Goal: Task Accomplishment & Management: Complete application form

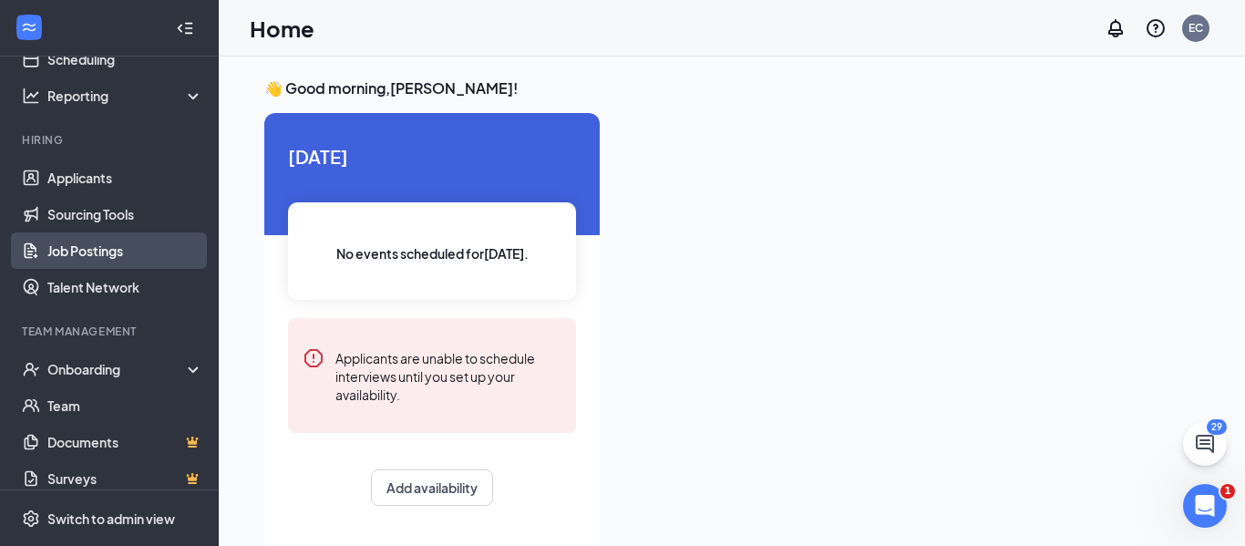
scroll to position [110, 0]
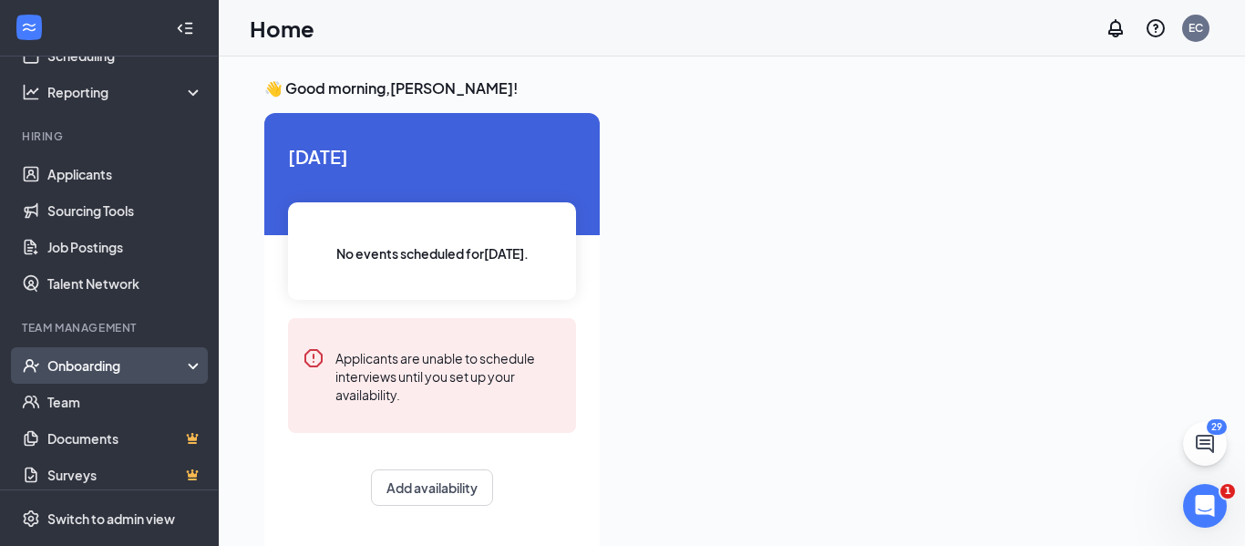
click at [86, 367] on div "Onboarding" at bounding box center [117, 365] width 140 height 18
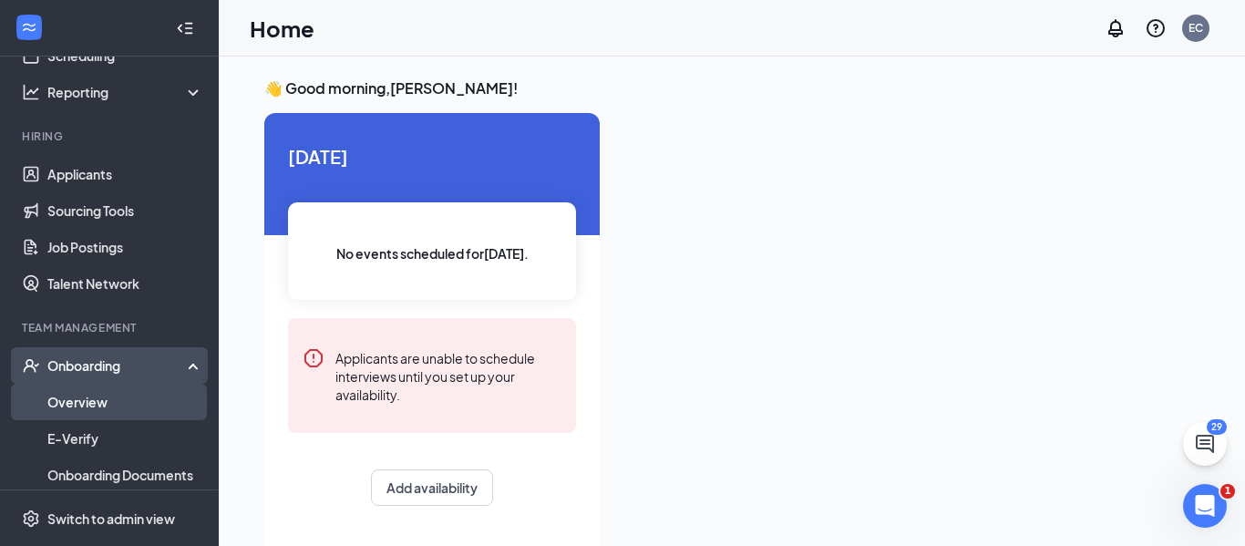
click at [82, 400] on link "Overview" at bounding box center [125, 402] width 156 height 36
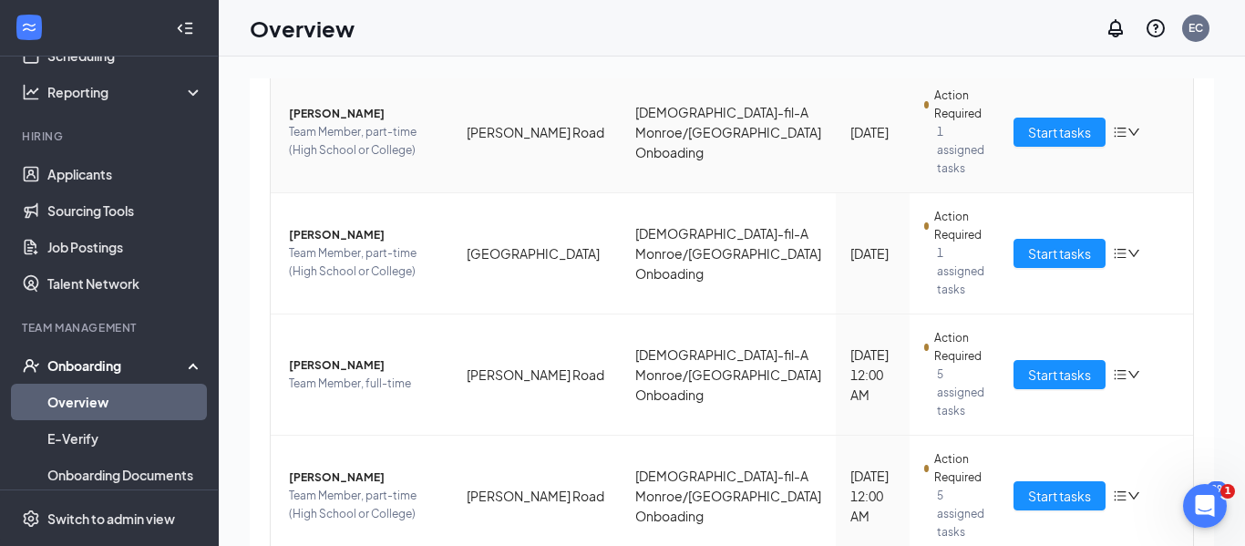
scroll to position [743, 0]
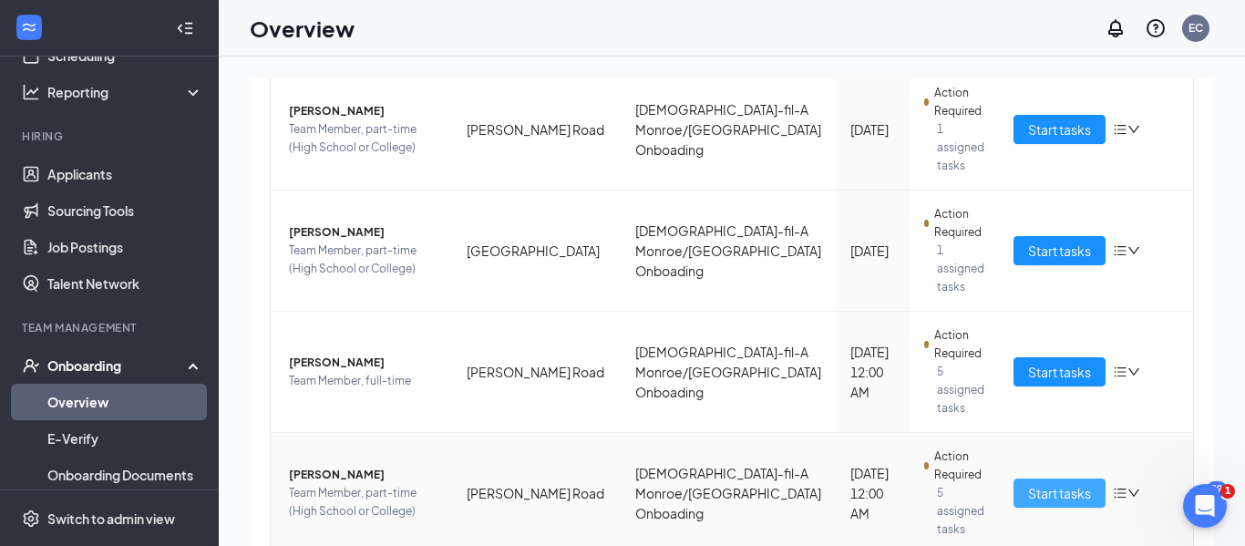
click at [1045, 483] on span "Start tasks" at bounding box center [1059, 493] width 63 height 20
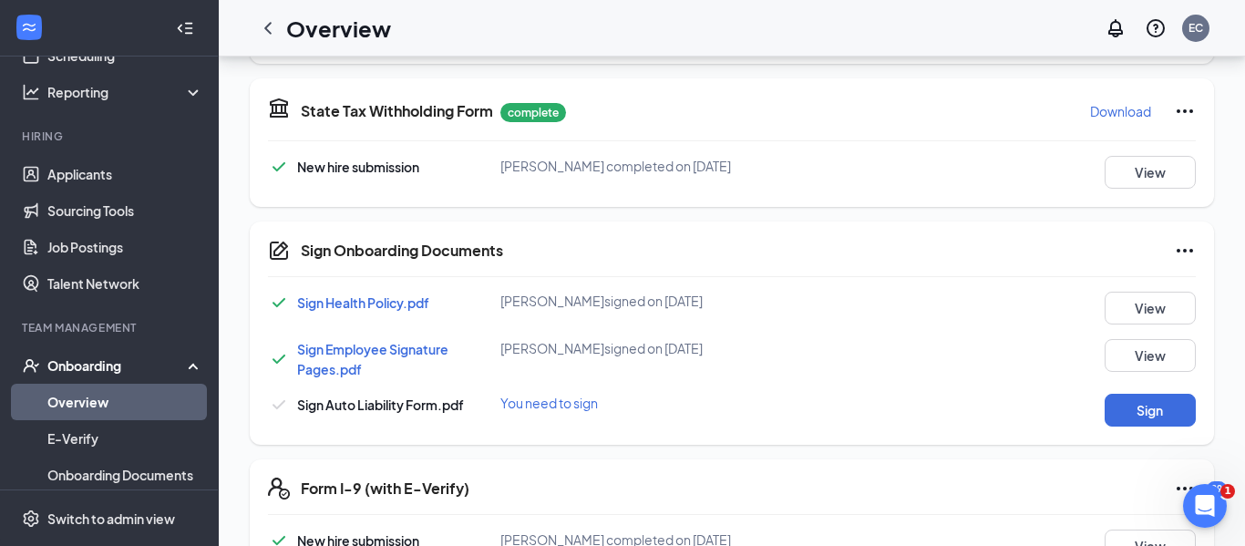
scroll to position [541, 0]
click at [1140, 401] on button "Sign" at bounding box center [1150, 409] width 91 height 33
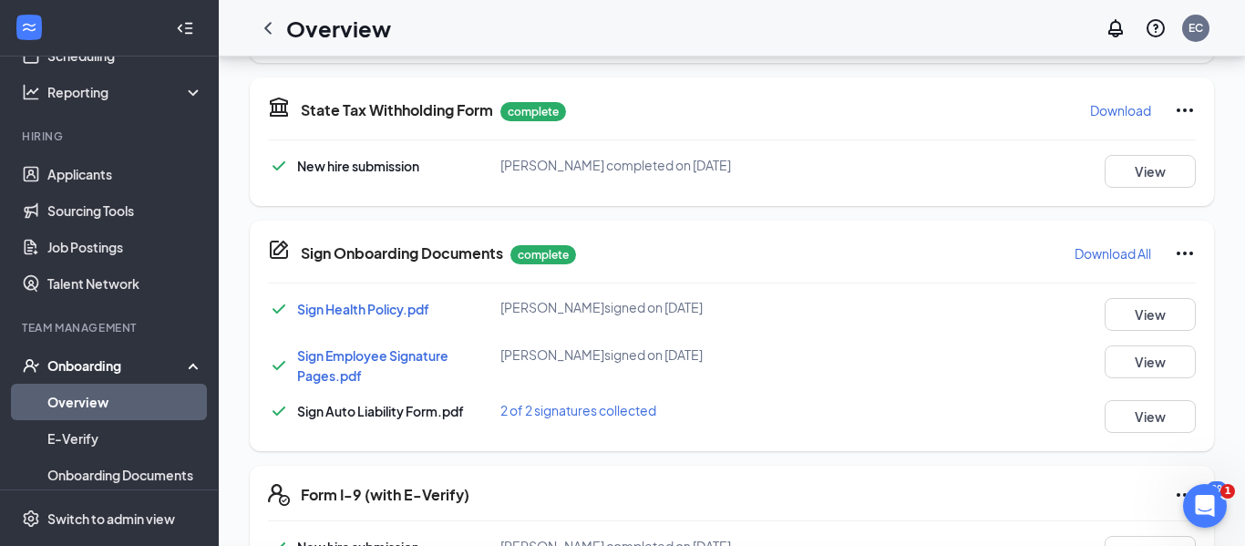
click at [794, 326] on div "Sign Onboarding Documents Evan V Wilkins completed on Sep 15, 2025 Close Sign H…" at bounding box center [622, 273] width 1245 height 546
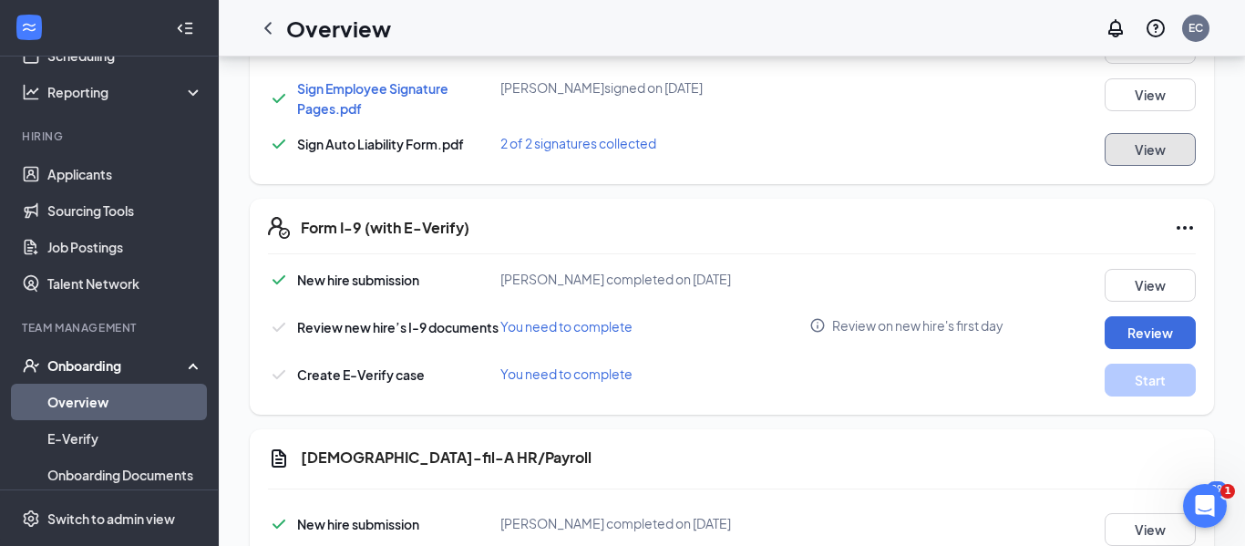
scroll to position [810, 0]
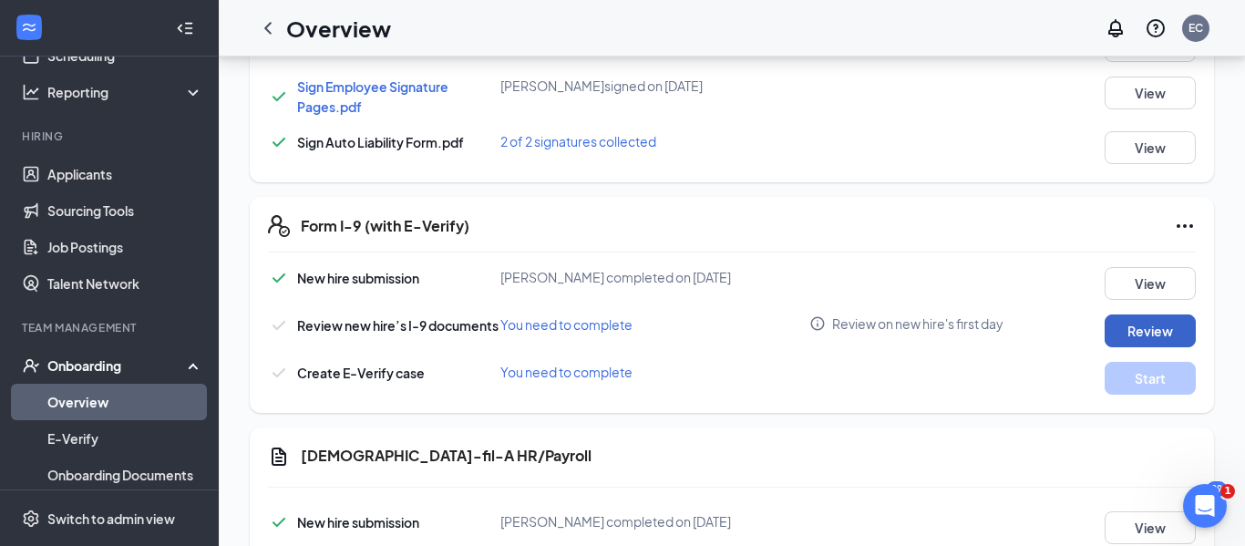
click at [1127, 323] on button "Review" at bounding box center [1150, 330] width 91 height 33
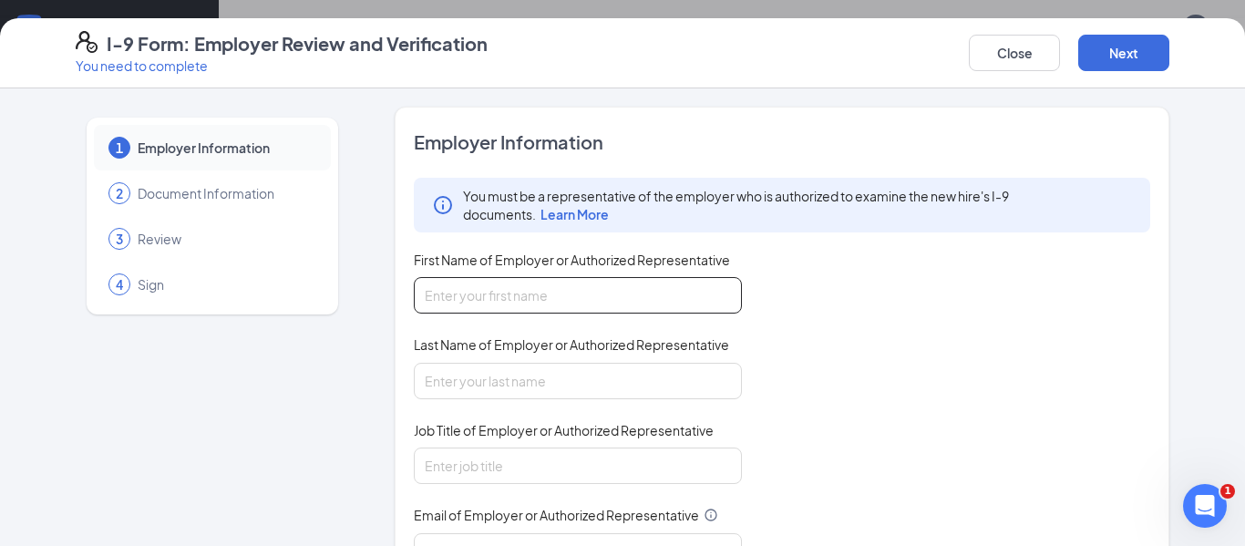
click at [544, 301] on input "First Name of Employer or Authorized Representative" at bounding box center [578, 295] width 328 height 36
type input "Elizabeth"
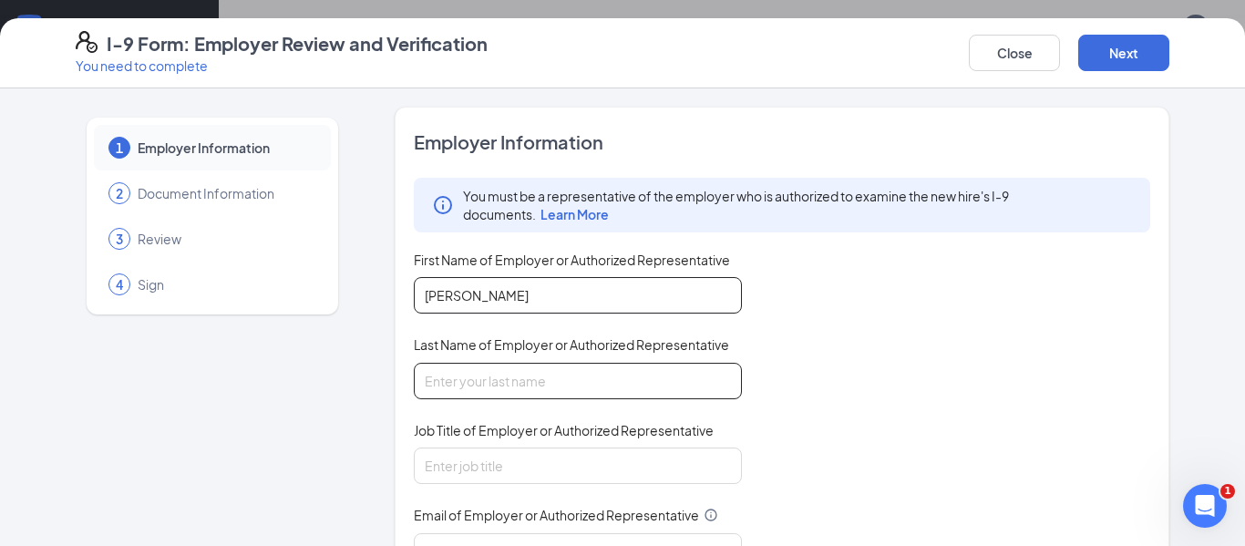
type input "Cobb"
type input "02798@chick-fil-A.com"
type input "3183810626"
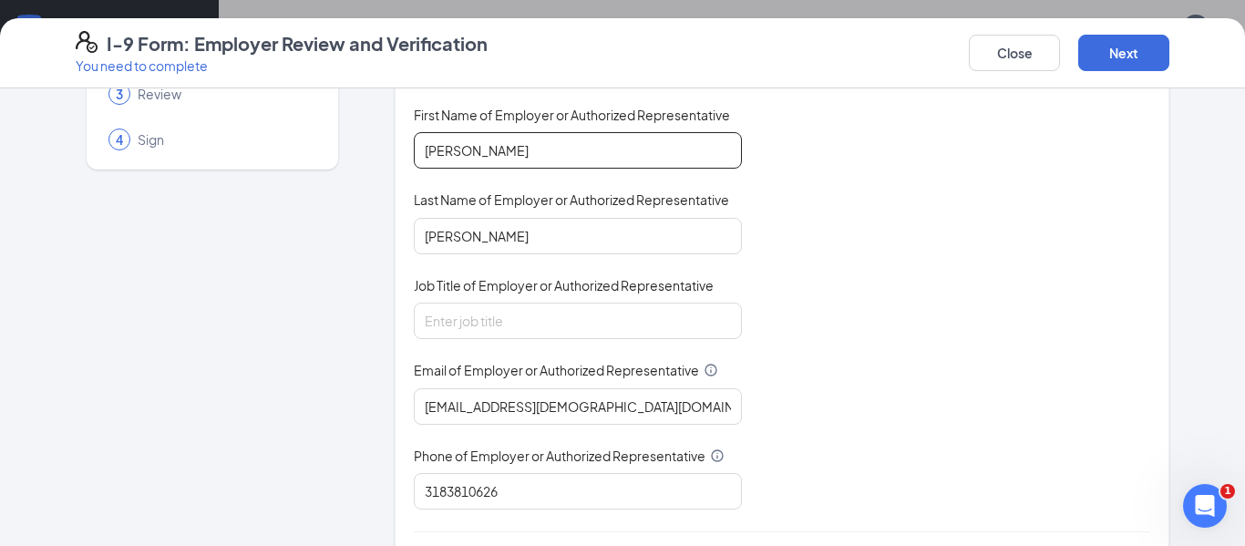
scroll to position [157, 0]
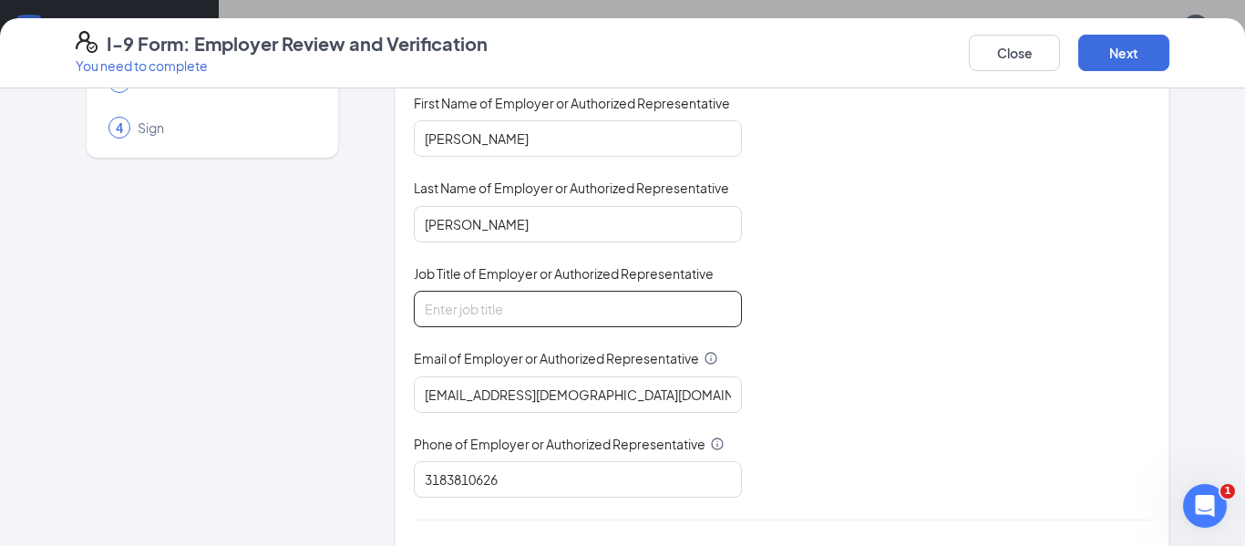
click at [531, 296] on input "Job Title of Employer or Authorized Representative" at bounding box center [578, 309] width 328 height 36
type input "HR"
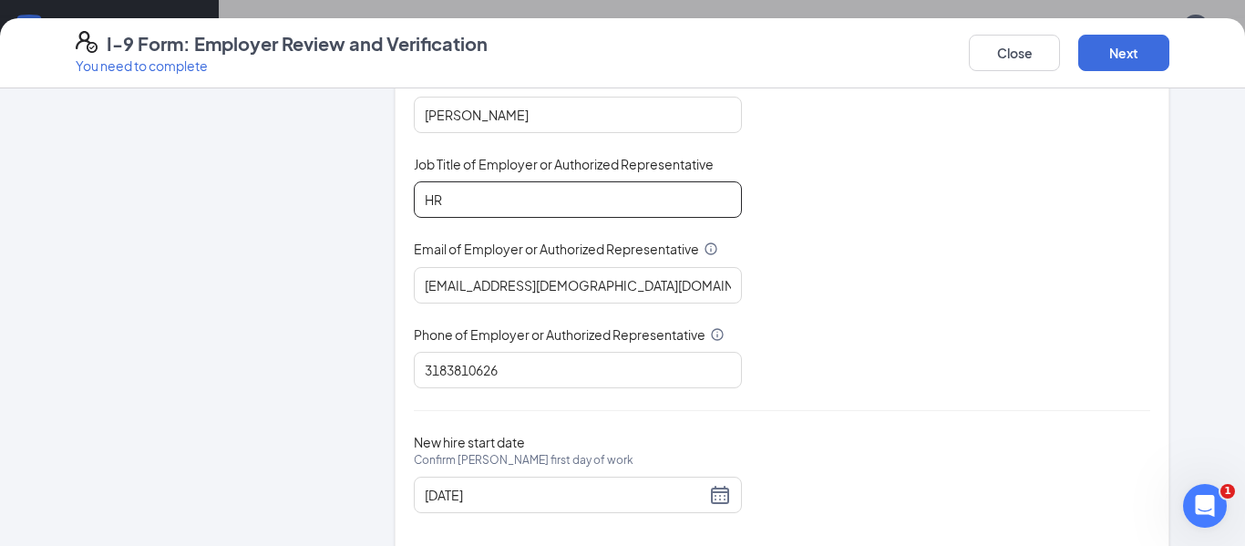
scroll to position [296, 0]
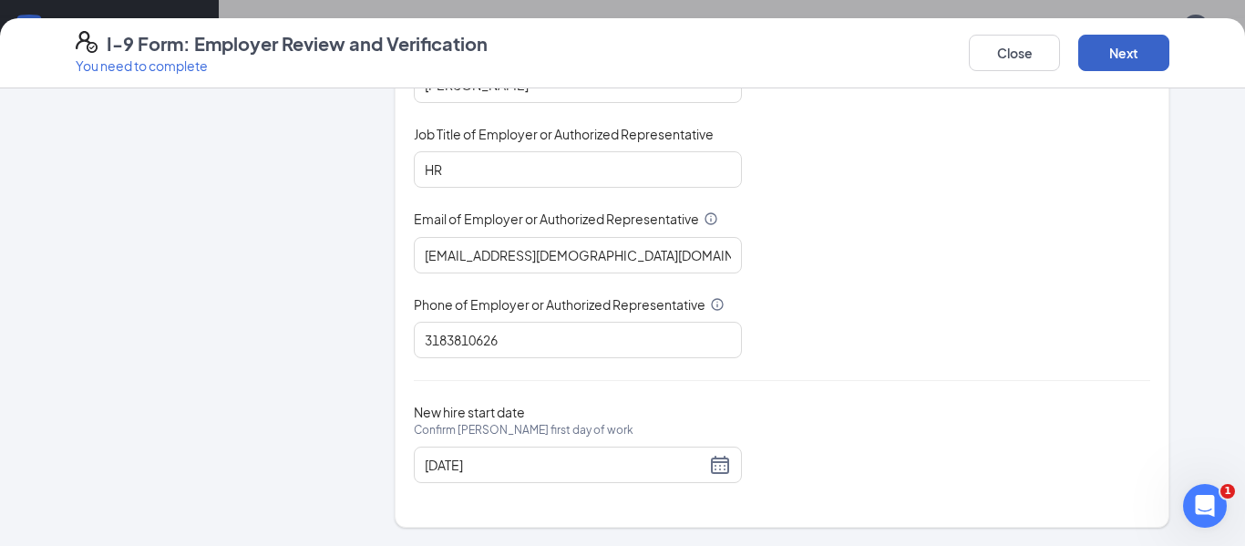
click at [1127, 42] on button "Next" at bounding box center [1123, 53] width 91 height 36
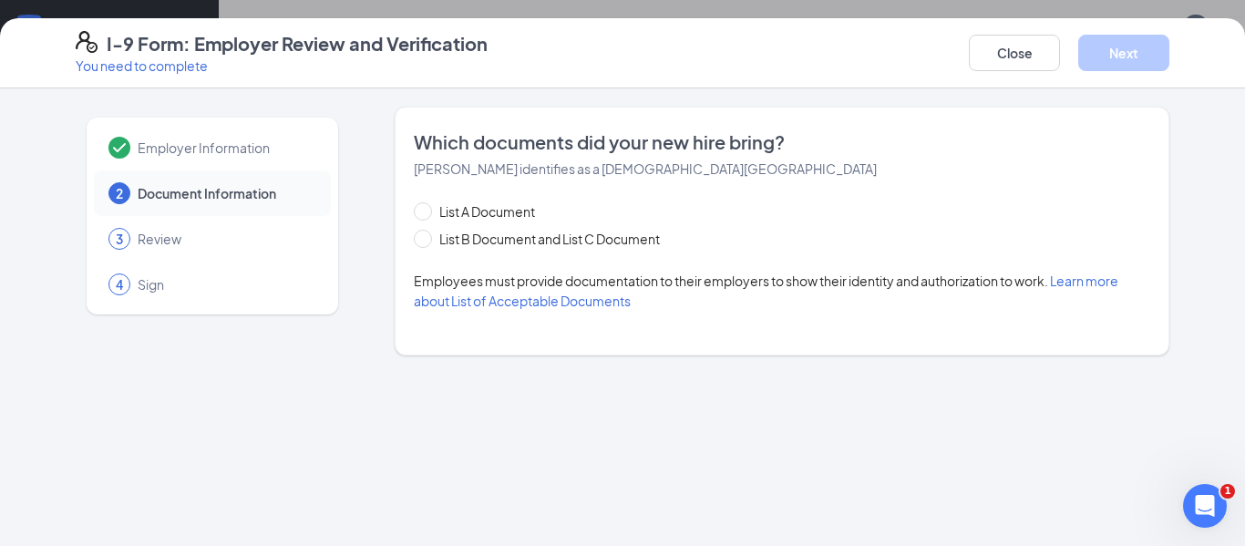
scroll to position [0, 0]
click at [424, 240] on input "List B Document and List C Document" at bounding box center [420, 236] width 13 height 13
radio input "true"
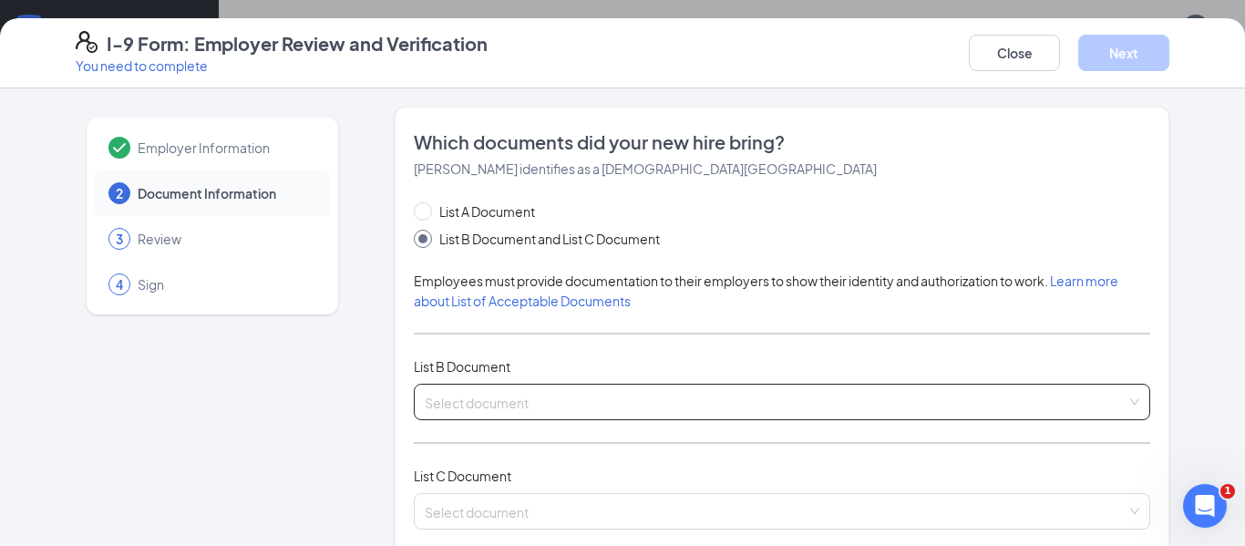
click at [621, 410] on input "search" at bounding box center [776, 398] width 702 height 27
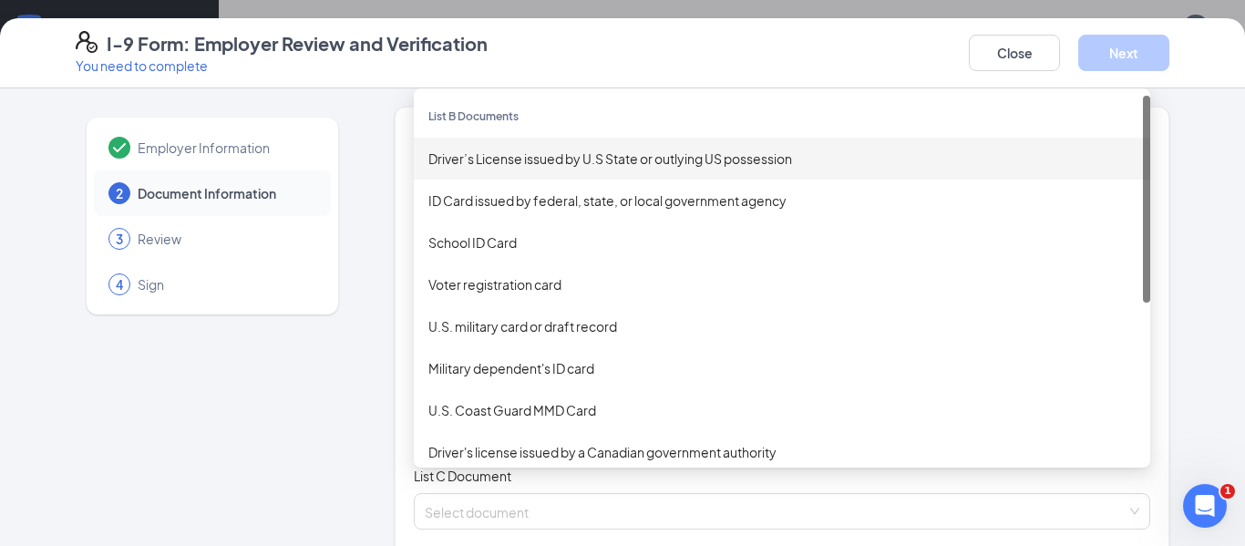
click at [542, 157] on div "Driver’s License issued by U.S State or outlying US possession" at bounding box center [781, 159] width 707 height 20
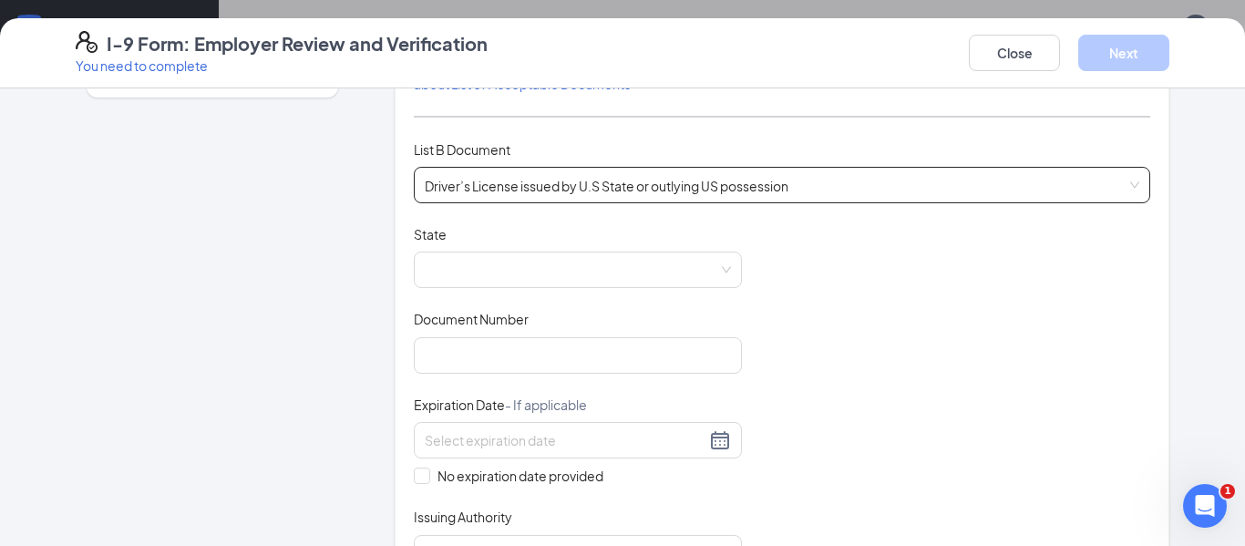
scroll to position [222, 0]
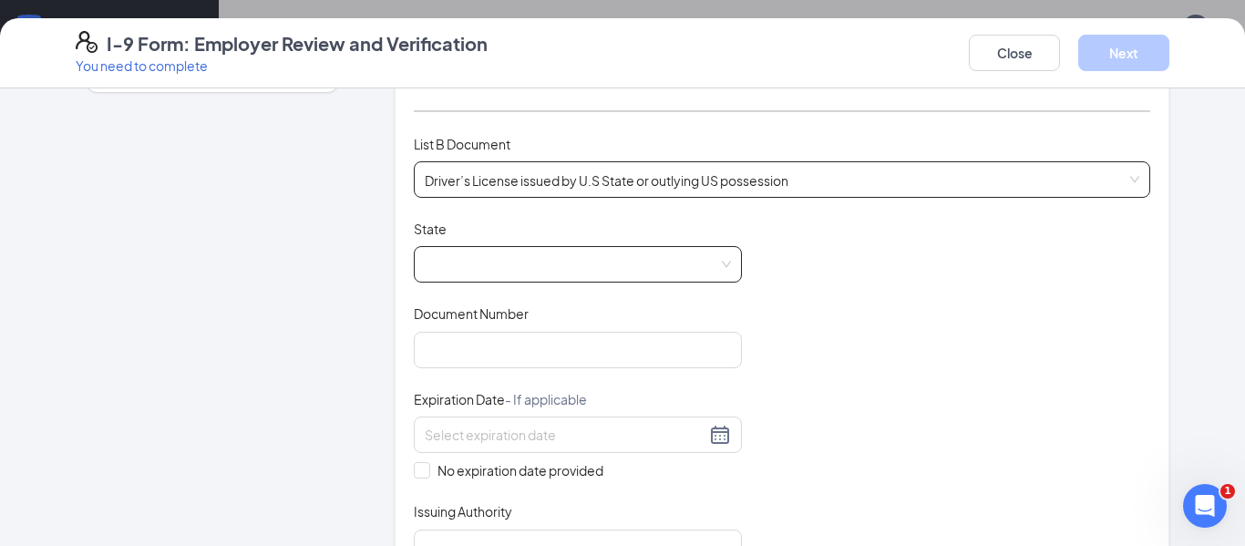
click at [541, 264] on span at bounding box center [578, 264] width 306 height 35
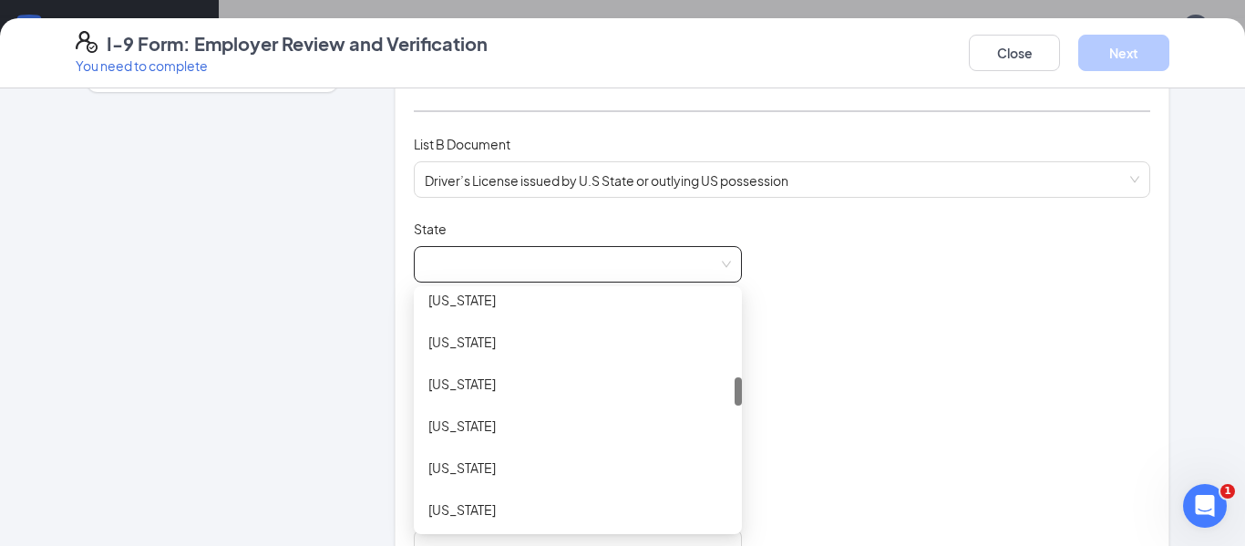
scroll to position [695, 0]
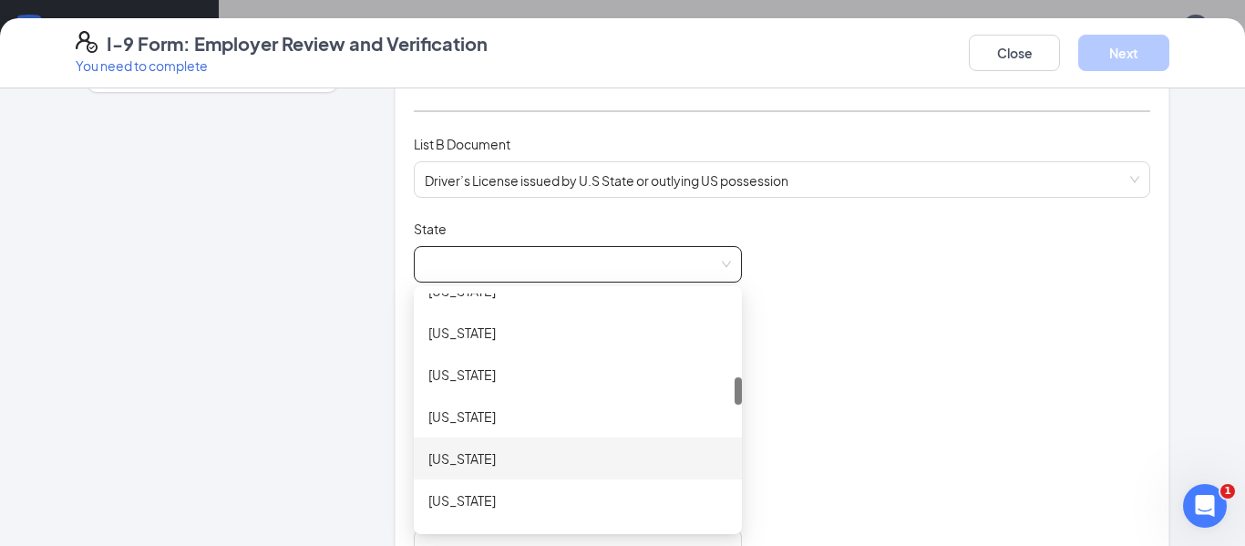
click at [471, 458] on div "Louisiana" at bounding box center [577, 458] width 299 height 20
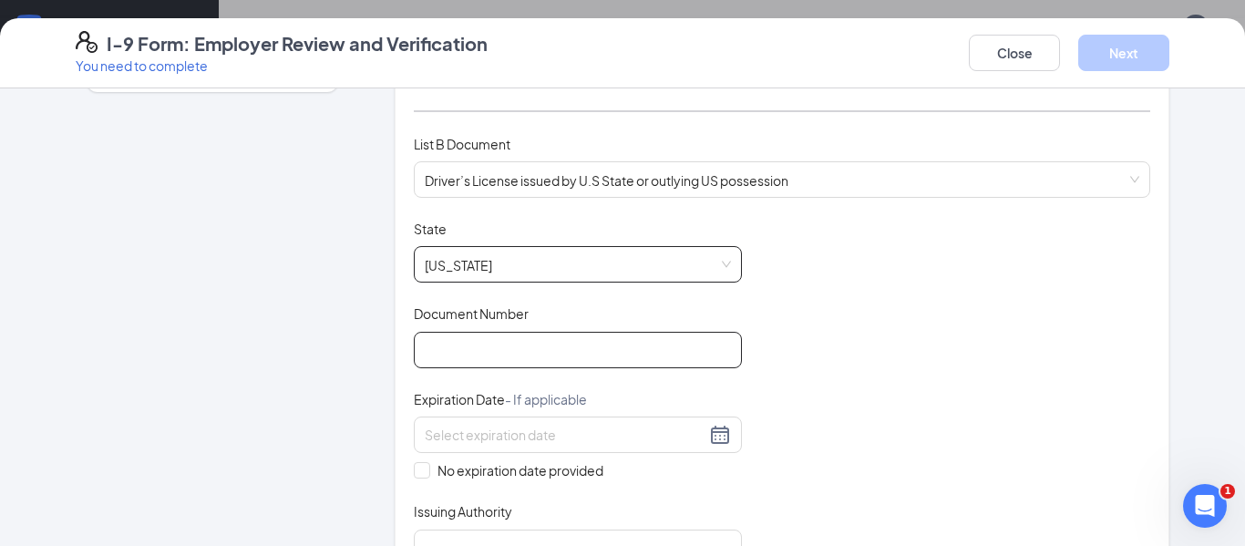
click at [448, 338] on input "Document Number" at bounding box center [578, 350] width 328 height 36
type input "012704938"
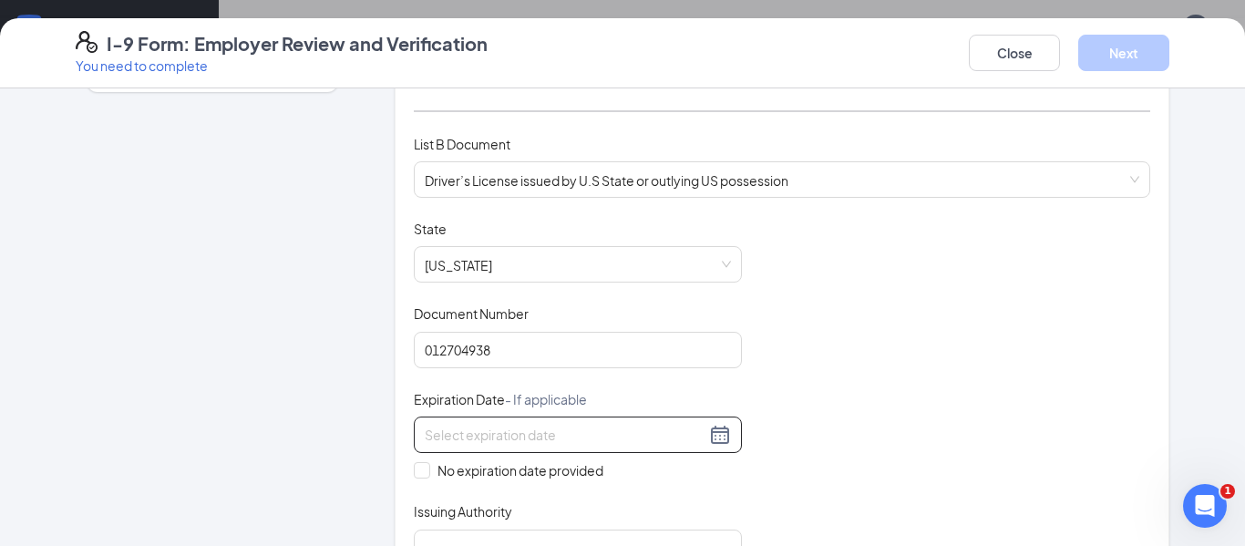
click at [449, 433] on input at bounding box center [565, 435] width 281 height 20
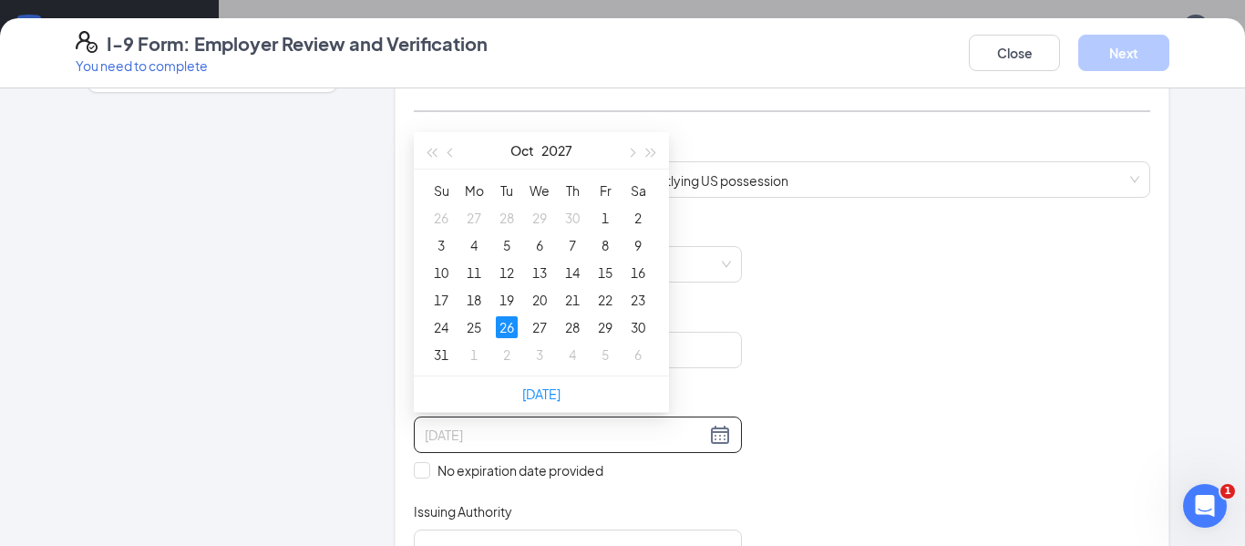
click at [508, 321] on div "26" at bounding box center [507, 327] width 22 height 22
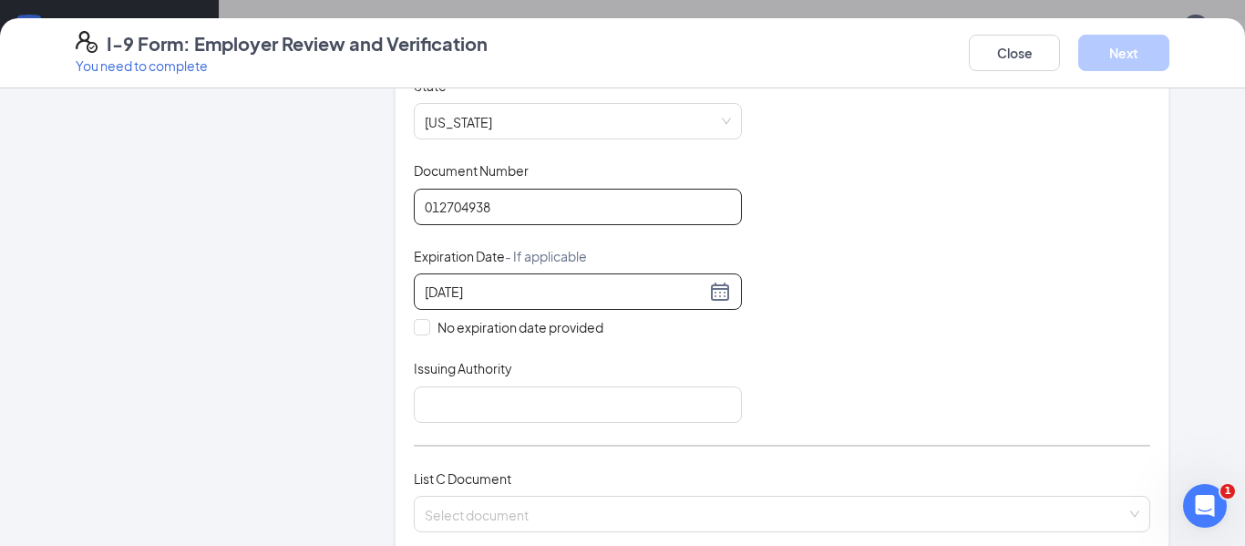
scroll to position [369, 0]
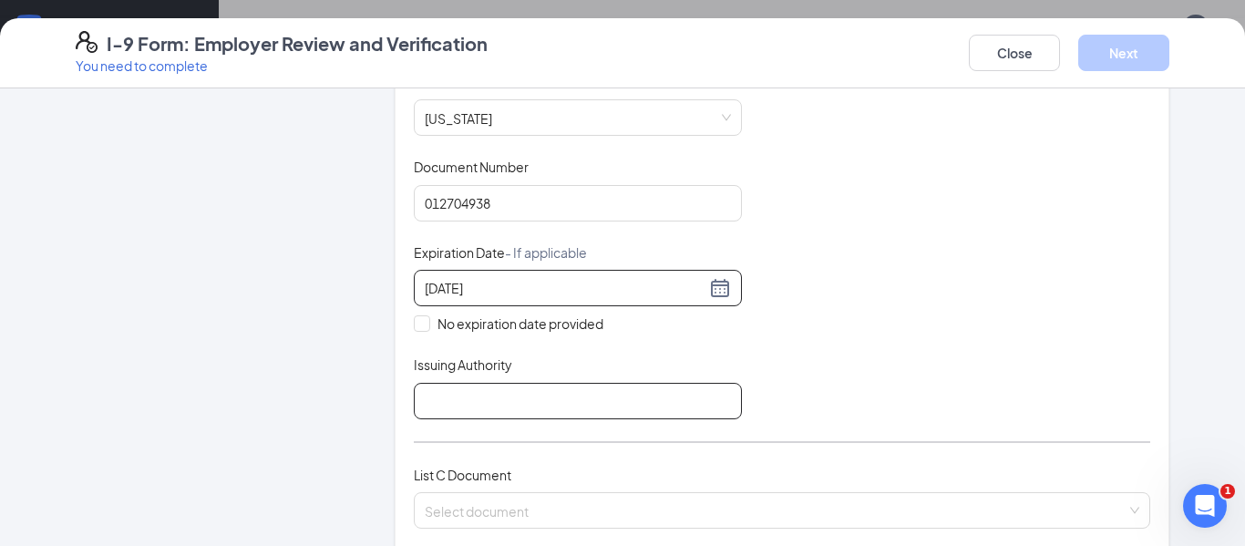
type input "10/26/2027"
click at [494, 395] on input "Issuing Authority" at bounding box center [578, 401] width 328 height 36
type input "LOUISIANA"
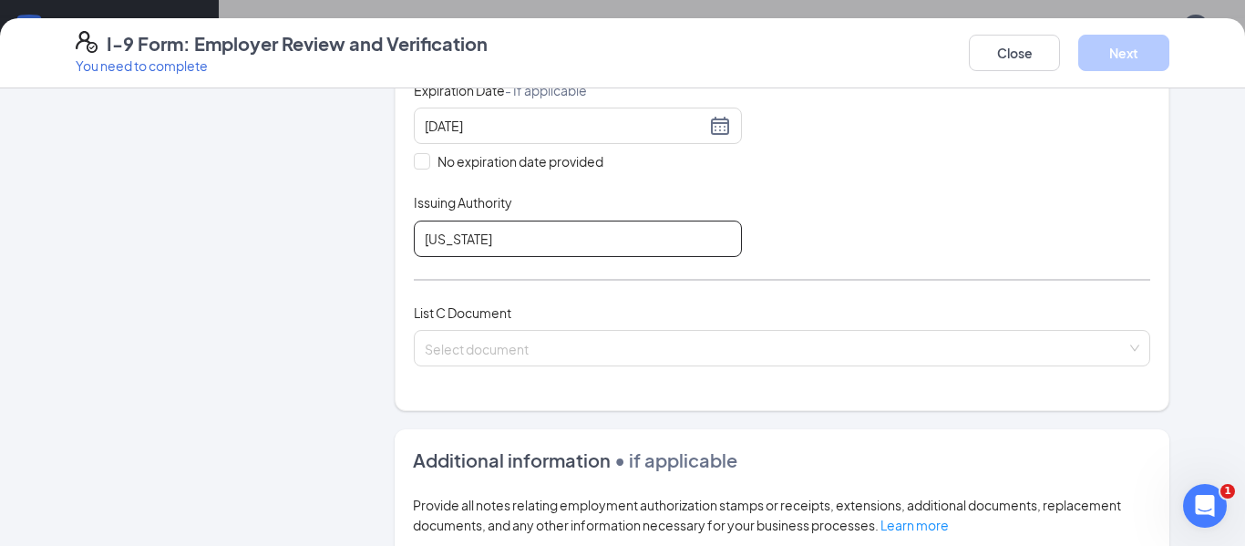
scroll to position [585, 0]
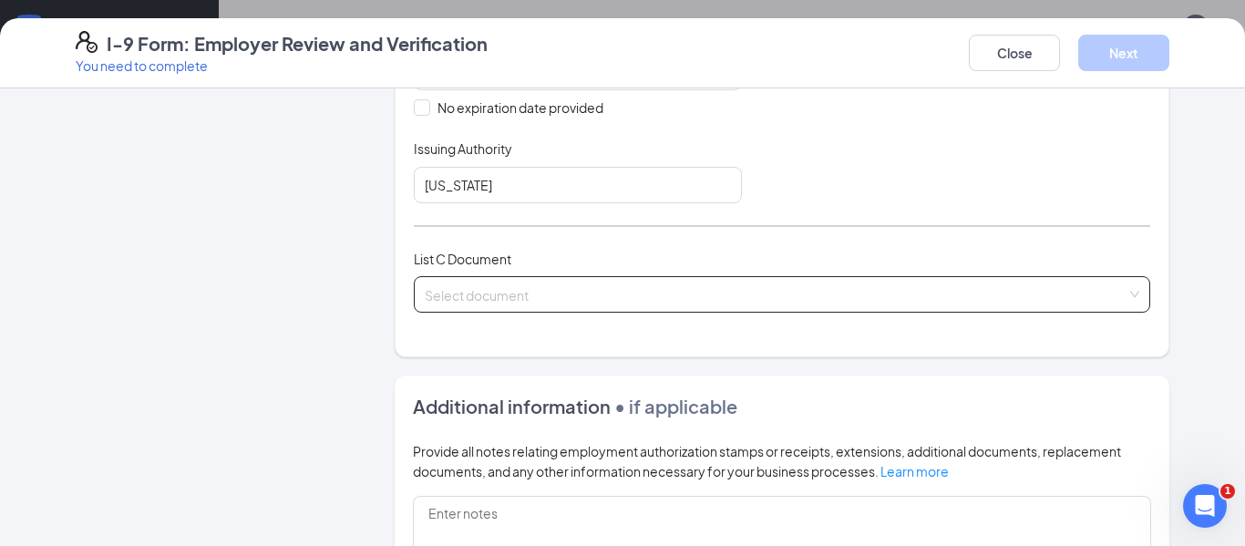
click at [866, 294] on input "search" at bounding box center [776, 290] width 702 height 27
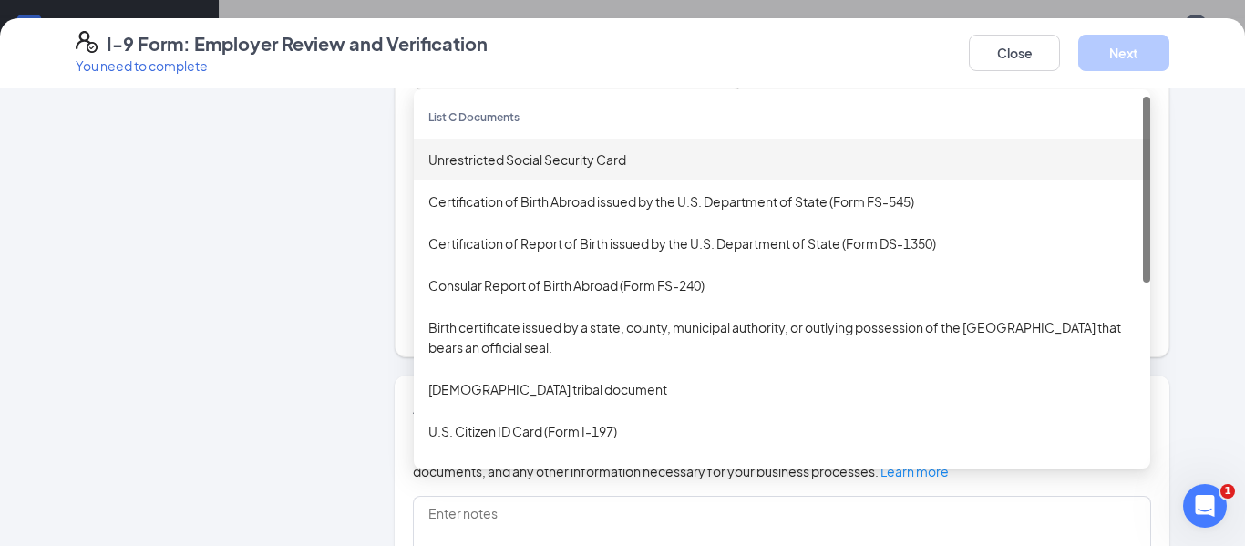
click at [599, 145] on div "Unrestricted Social Security Card" at bounding box center [782, 160] width 737 height 42
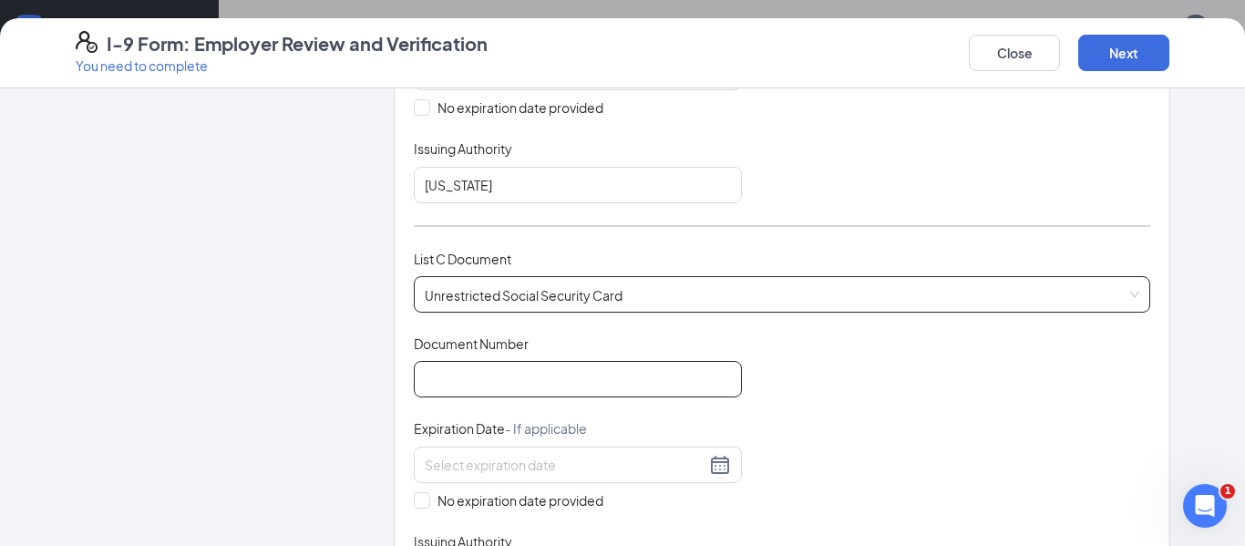
click at [457, 376] on input "Document Number" at bounding box center [578, 379] width 328 height 36
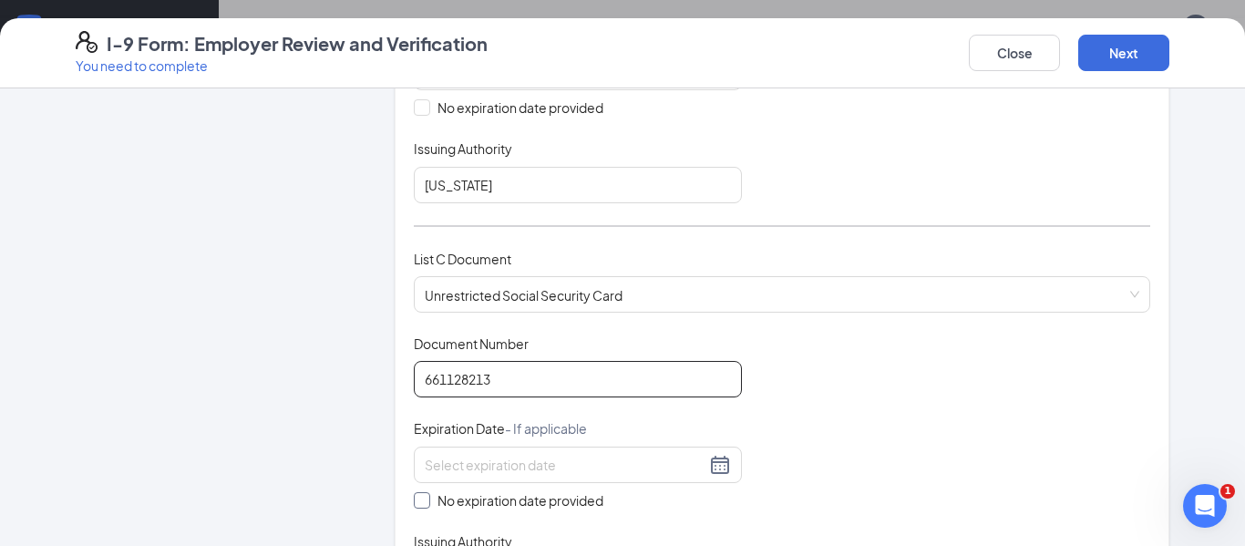
type input "661128213"
click at [423, 490] on label "No expiration date provided" at bounding box center [578, 500] width 328 height 20
click at [423, 492] on input "No expiration date provided" at bounding box center [420, 498] width 13 height 13
checkbox input "true"
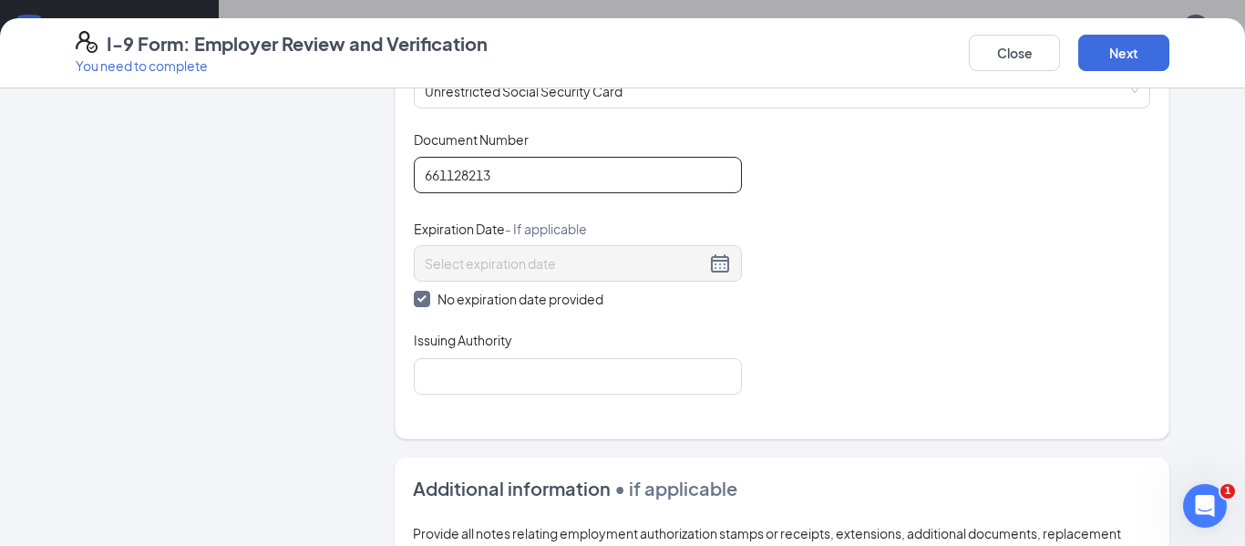
scroll to position [796, 0]
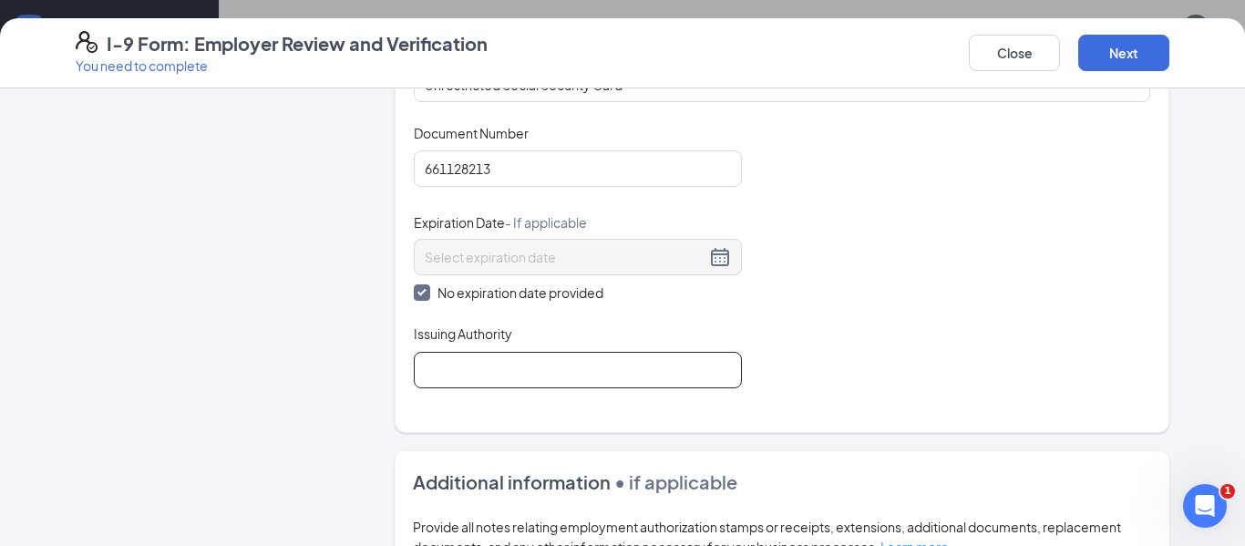
click at [506, 353] on input "Issuing Authority" at bounding box center [578, 370] width 328 height 36
type input "SSA"
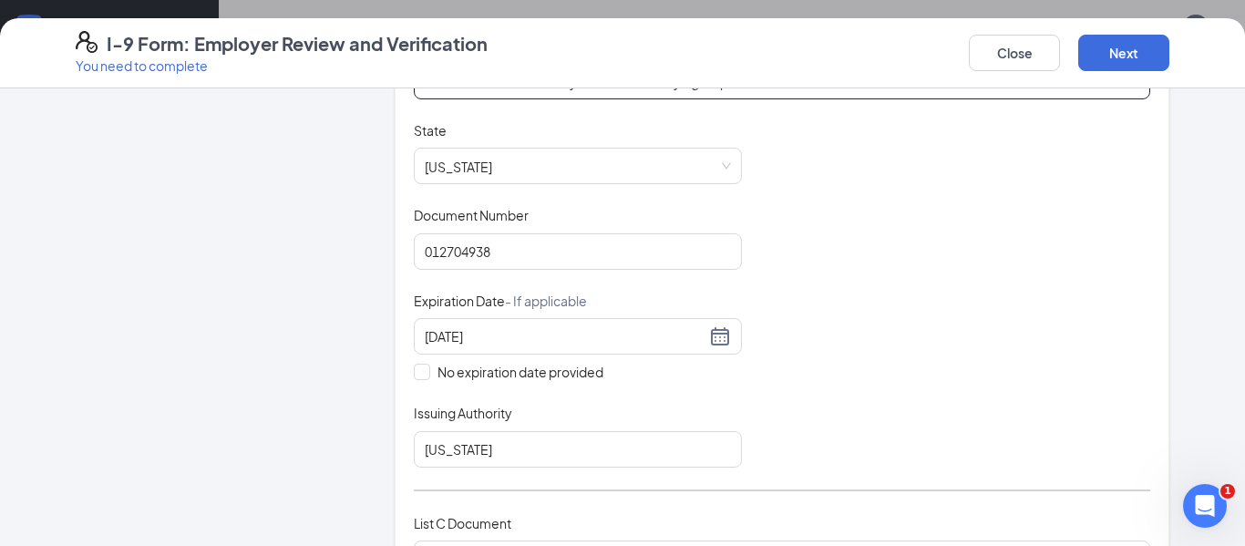
scroll to position [314, 0]
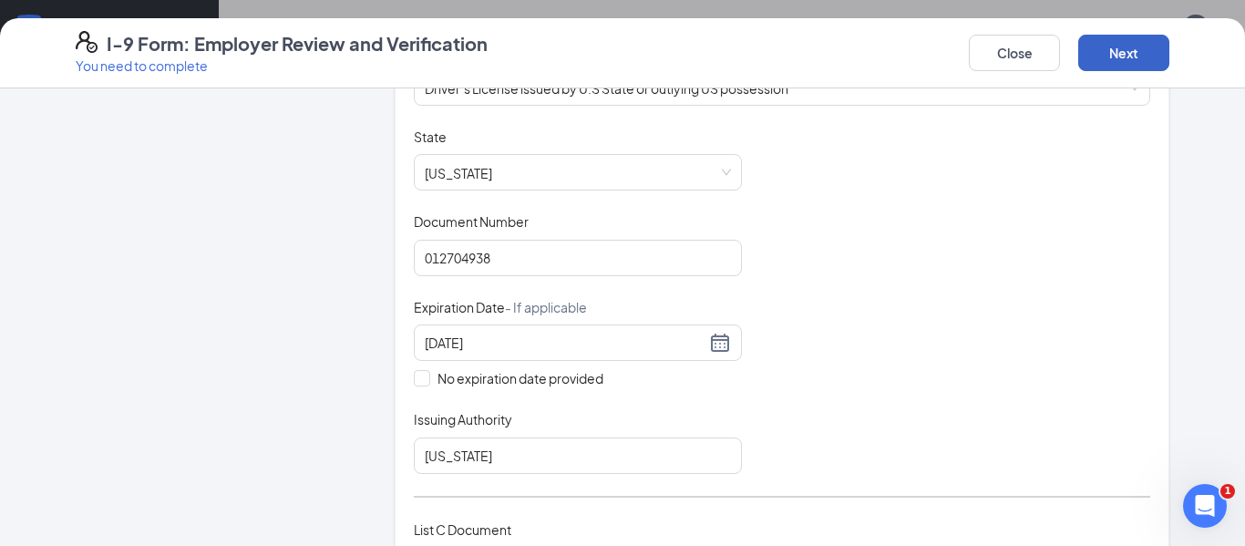
click at [1137, 42] on button "Next" at bounding box center [1123, 53] width 91 height 36
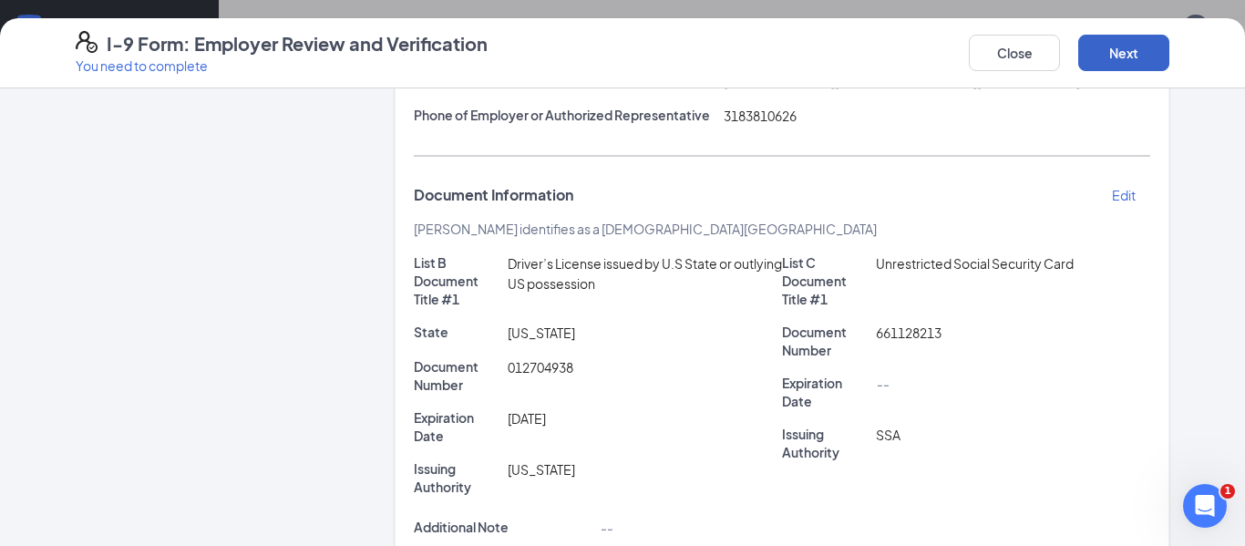
scroll to position [590, 0]
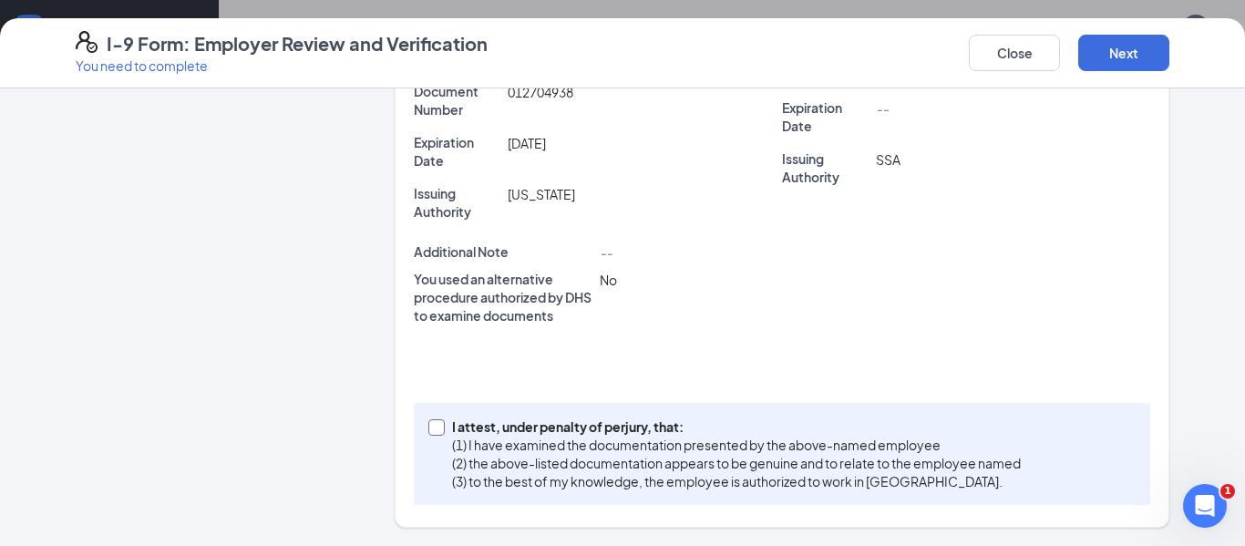
click at [436, 421] on input "I attest, under penalty of perjury, that: (1) I have examined the documentation…" at bounding box center [434, 425] width 13 height 13
checkbox input "true"
click at [1105, 55] on button "Next" at bounding box center [1123, 53] width 91 height 36
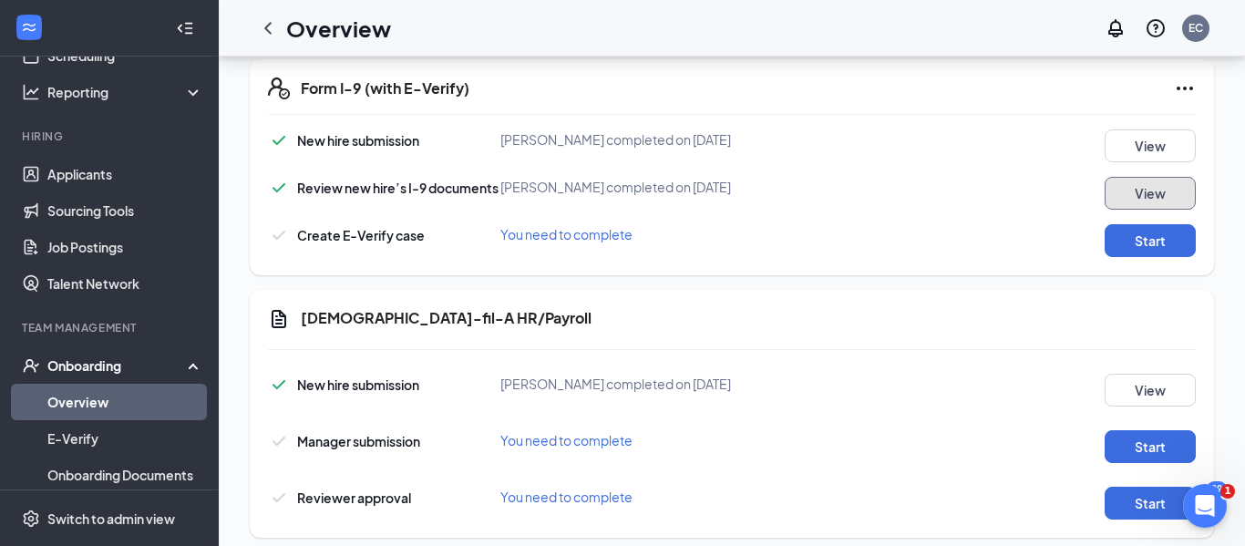
scroll to position [953, 0]
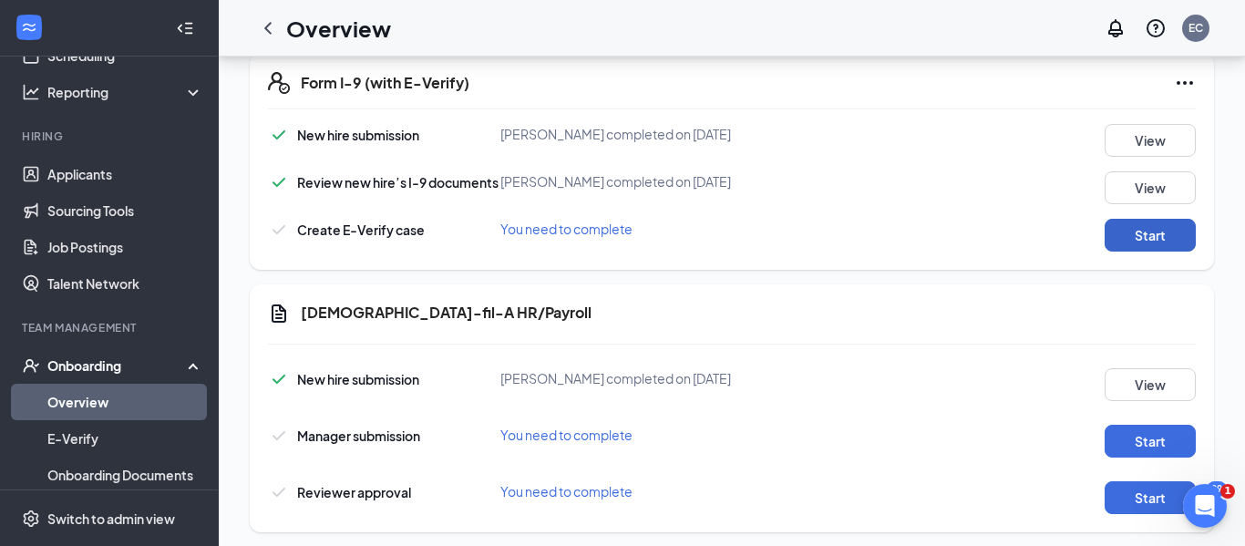
click at [1139, 228] on button "Start" at bounding box center [1150, 235] width 91 height 33
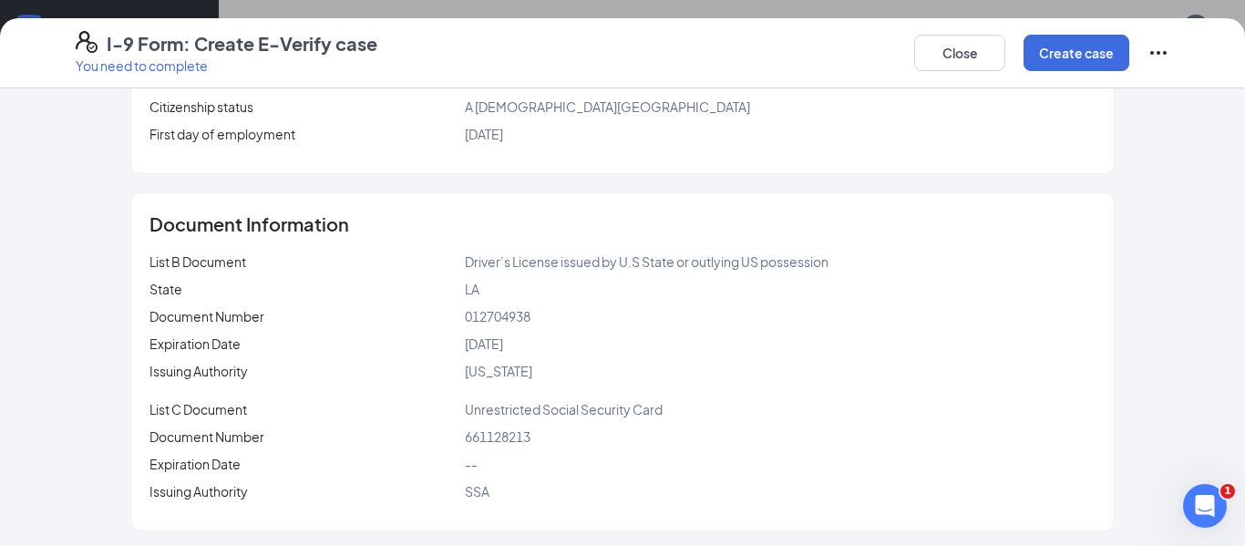
scroll to position [356, 0]
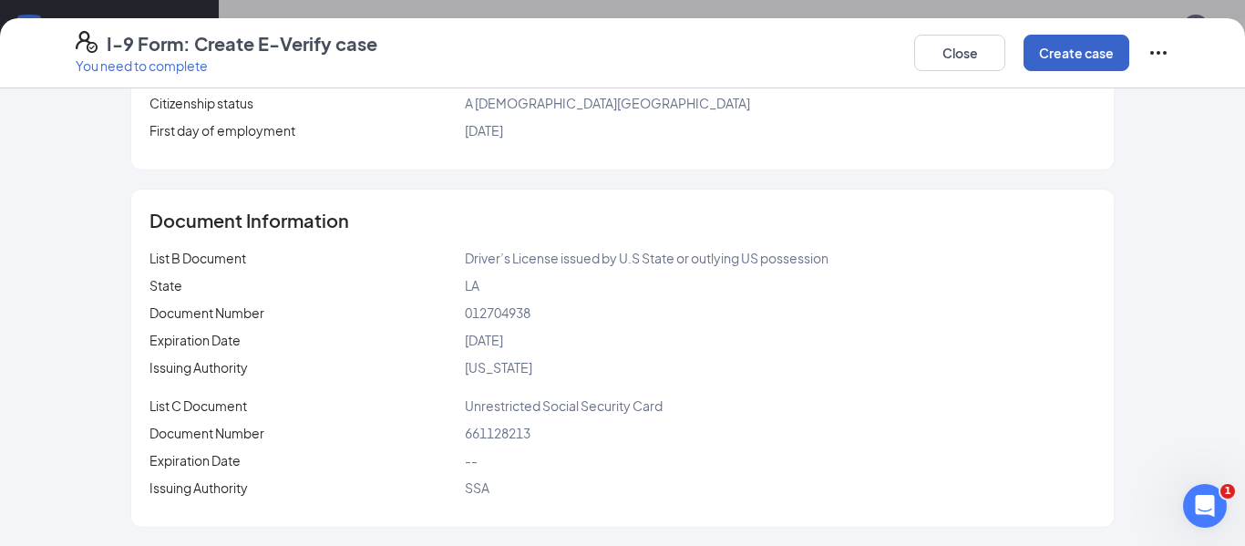
click at [1065, 48] on button "Create case" at bounding box center [1077, 53] width 106 height 36
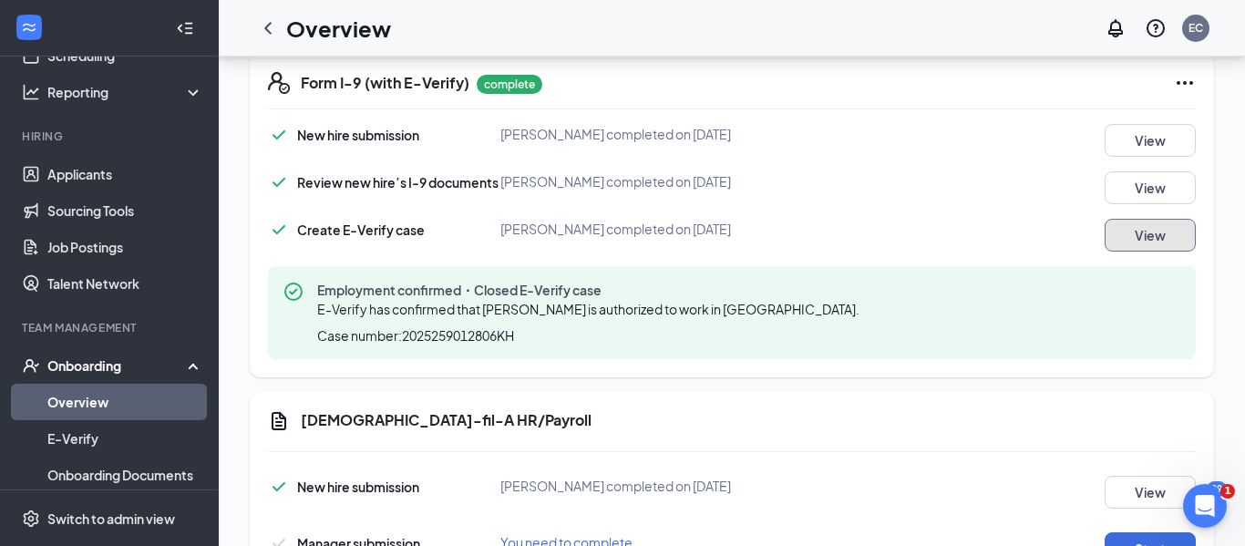
scroll to position [1084, 0]
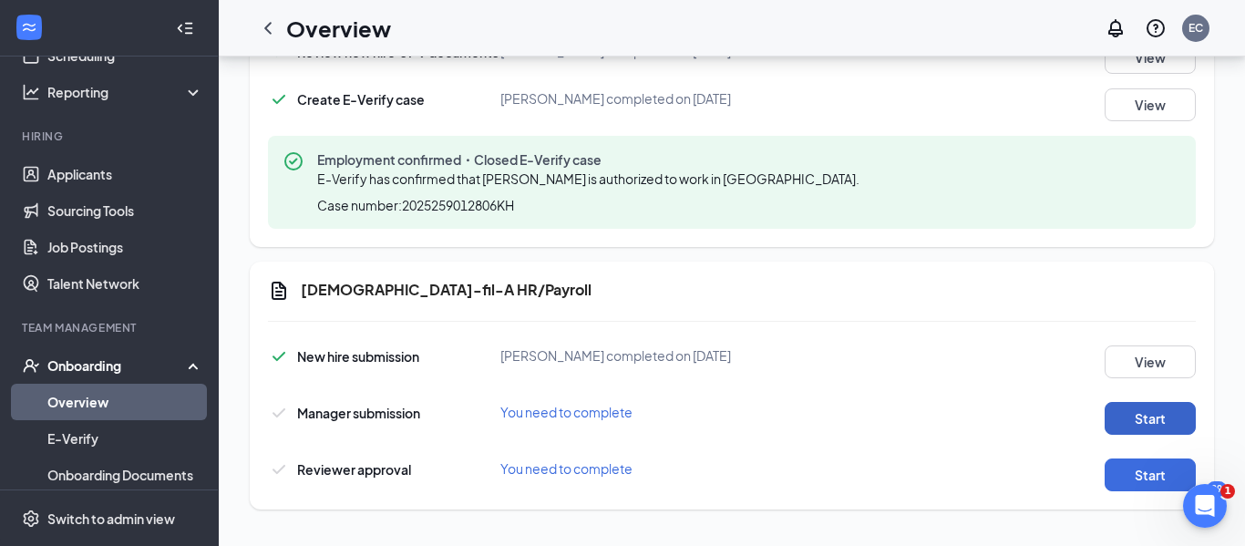
click at [1121, 418] on button "Start" at bounding box center [1150, 418] width 91 height 33
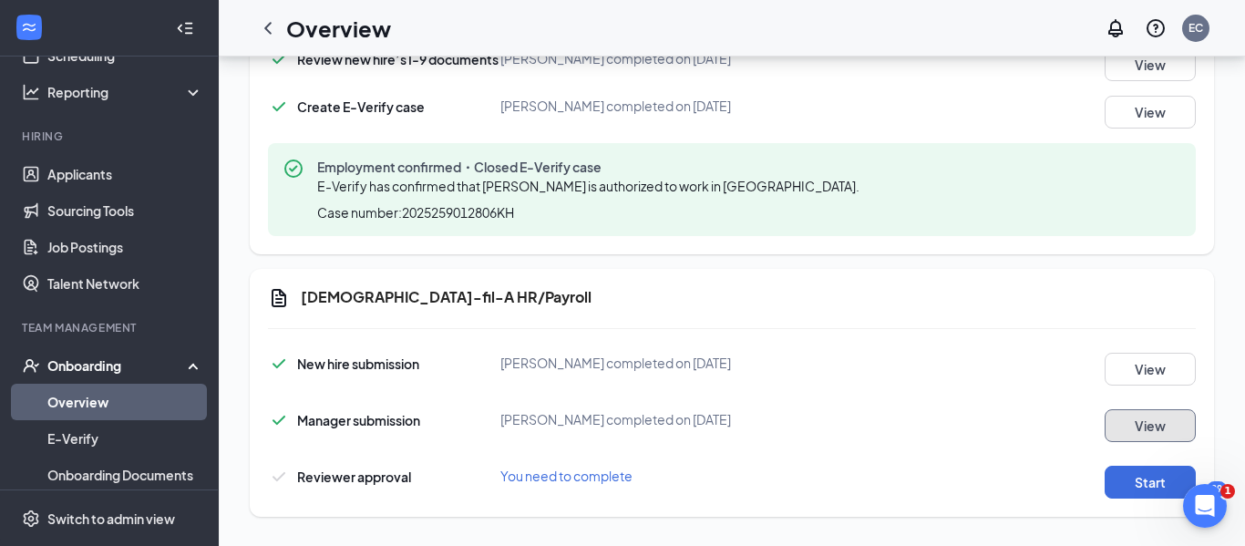
scroll to position [1091, 0]
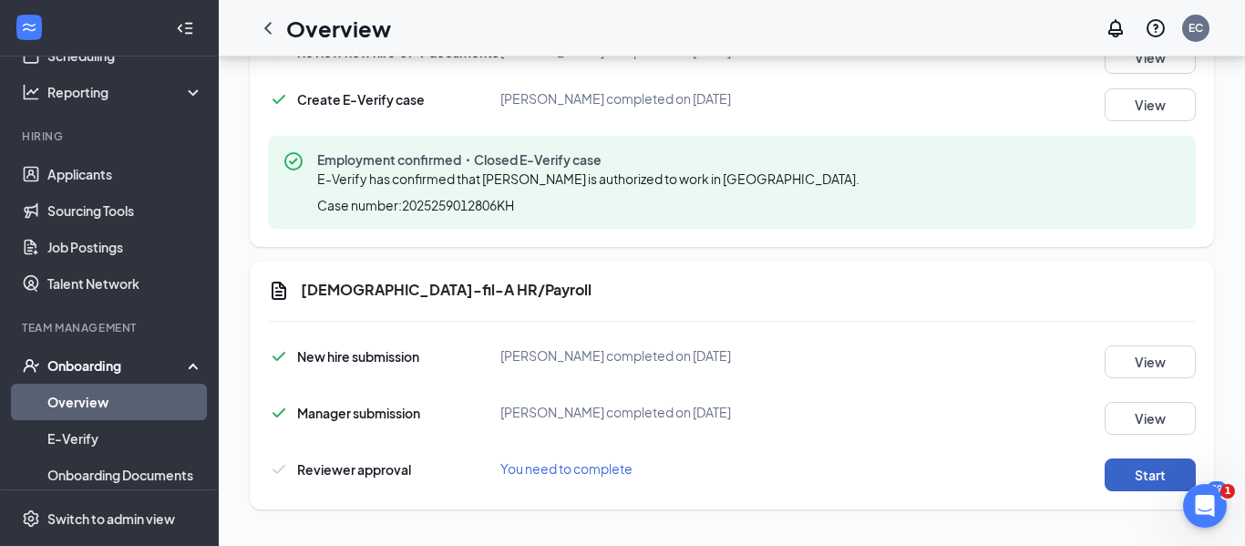
click at [1128, 474] on button "Start" at bounding box center [1150, 475] width 91 height 33
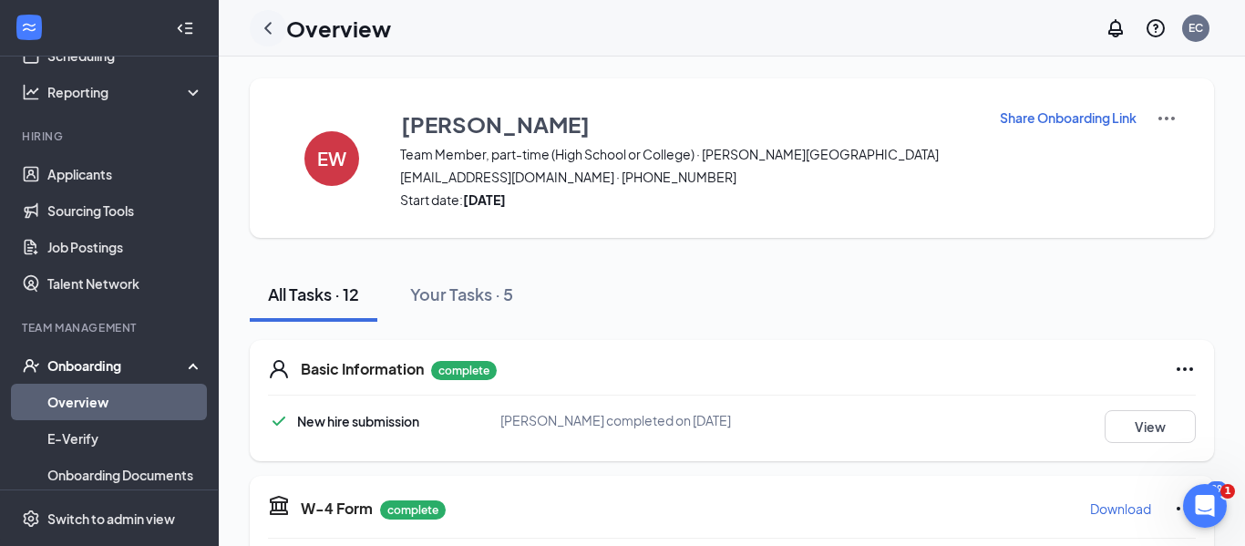
click at [267, 30] on icon "ChevronLeft" at bounding box center [267, 28] width 7 height 12
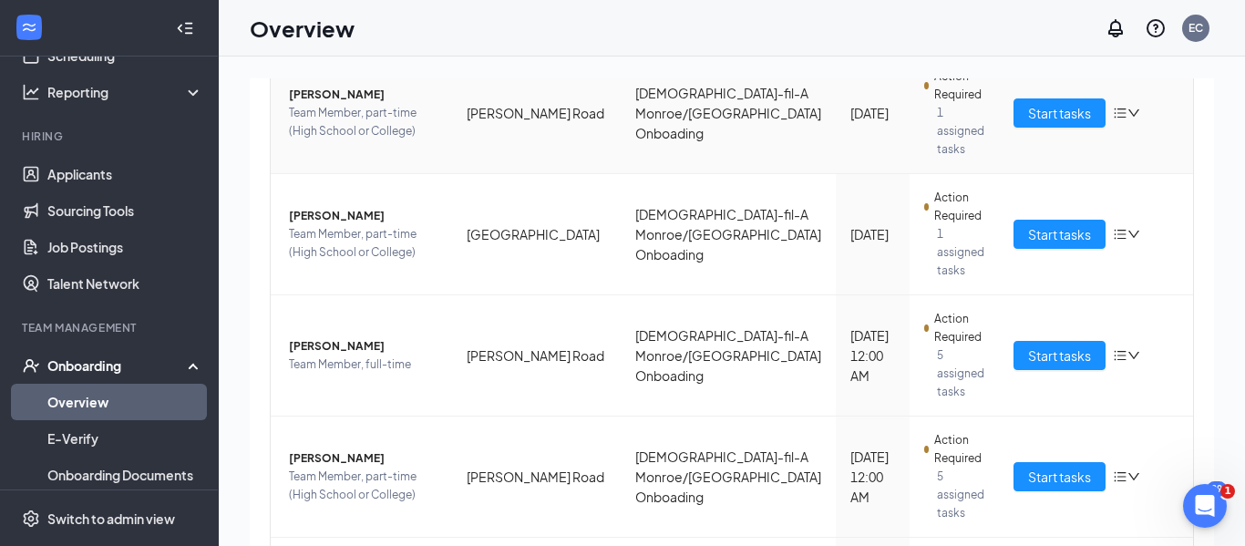
scroll to position [771, 0]
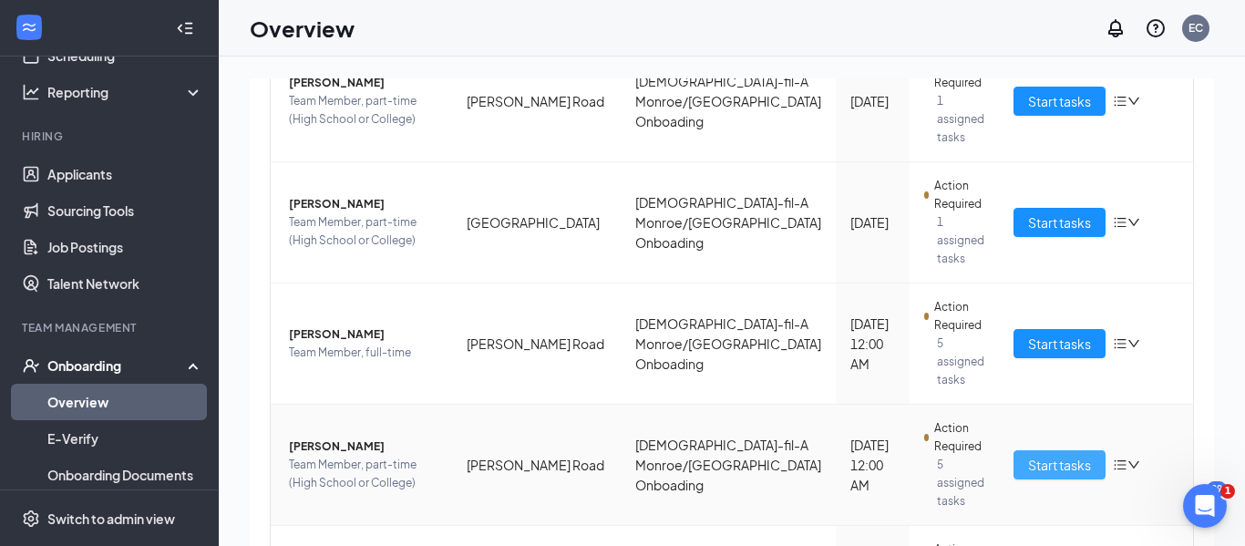
click at [1028, 455] on span "Start tasks" at bounding box center [1059, 465] width 63 height 20
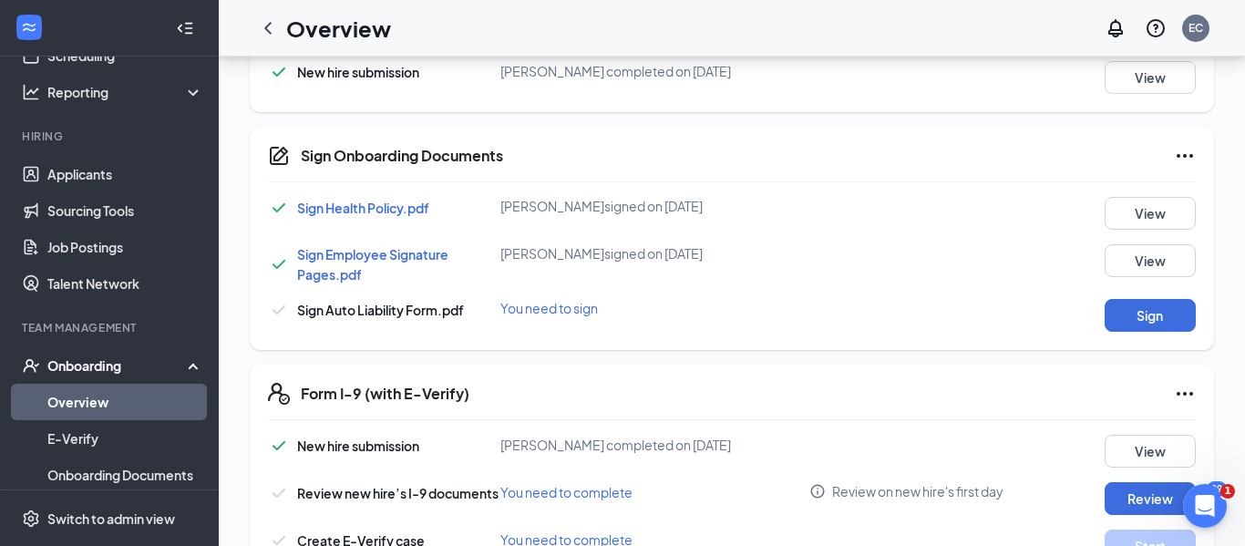
scroll to position [646, 0]
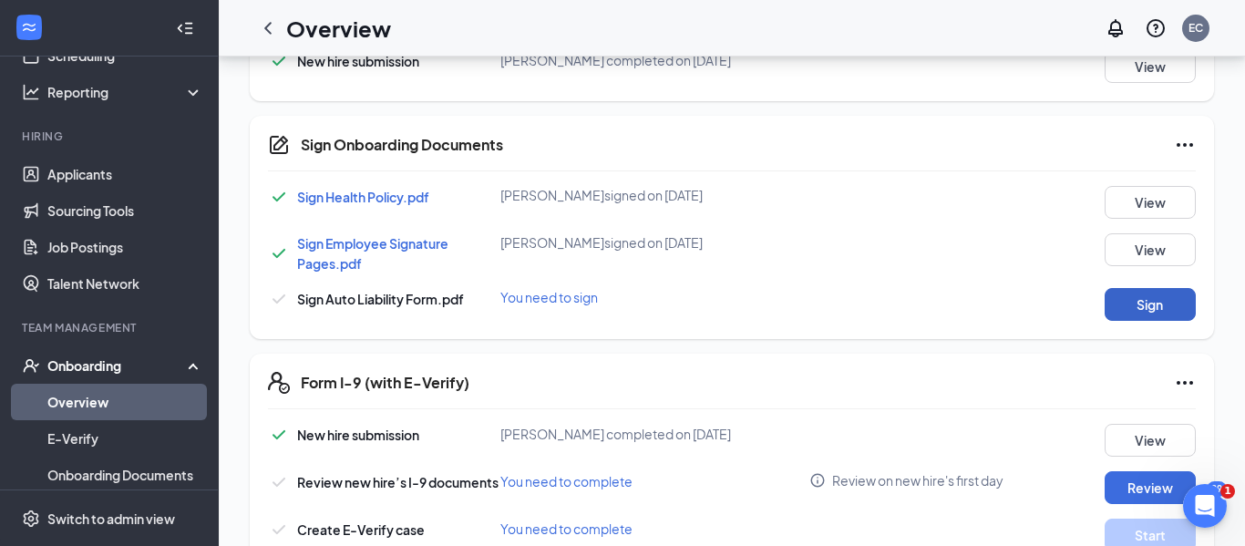
click at [1139, 293] on button "Sign" at bounding box center [1150, 304] width 91 height 33
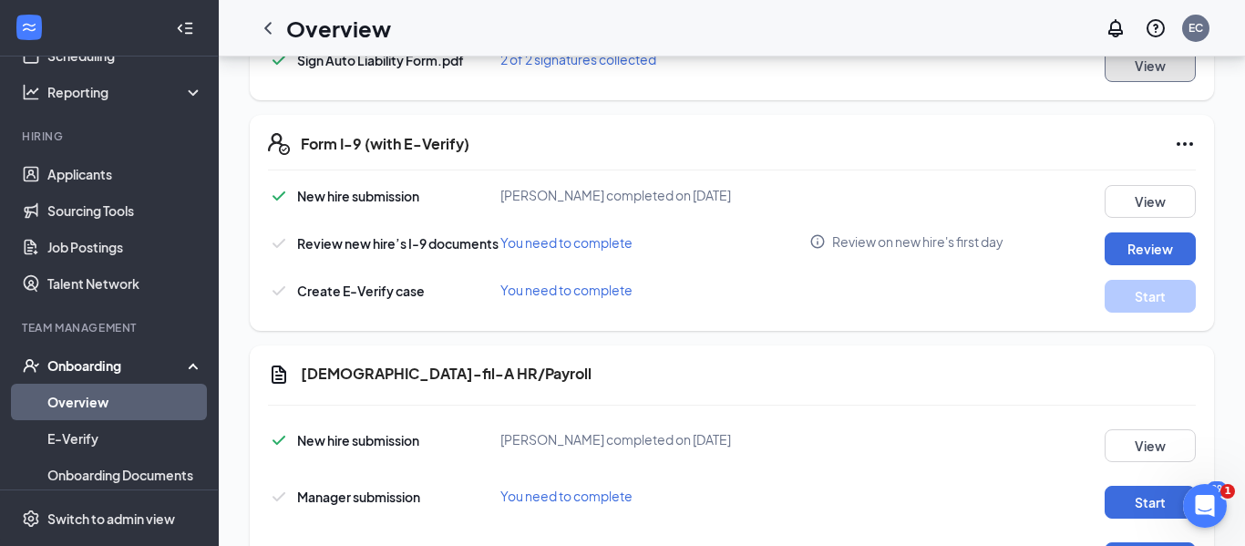
scroll to position [894, 0]
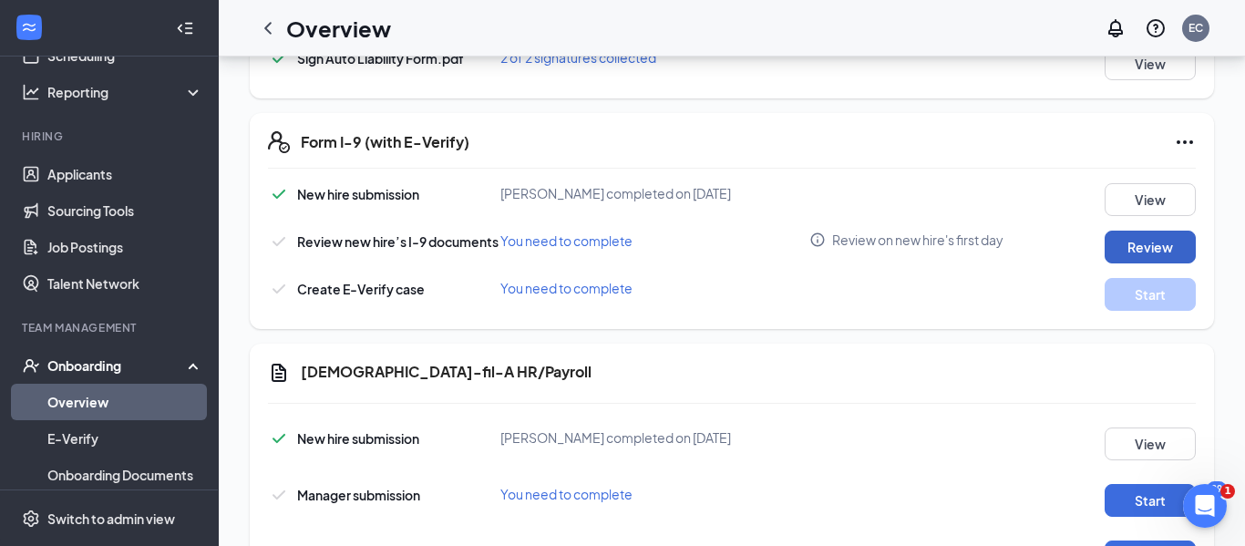
click at [1128, 243] on button "Review" at bounding box center [1150, 247] width 91 height 33
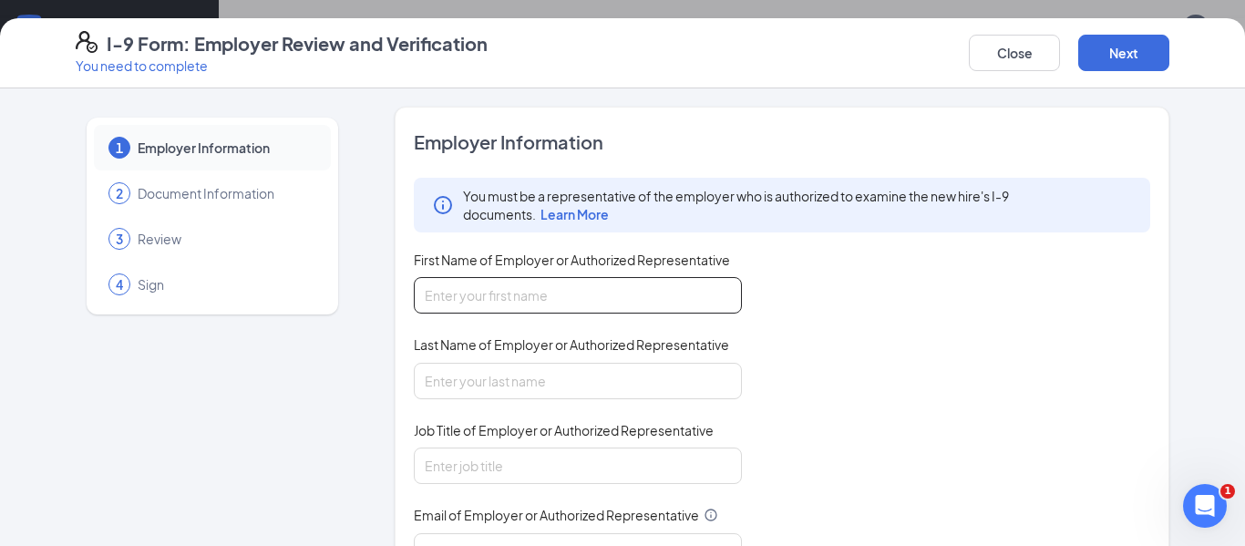
click at [618, 310] on input "First Name of Employer or Authorized Representative" at bounding box center [578, 295] width 328 height 36
type input "Elizabeth"
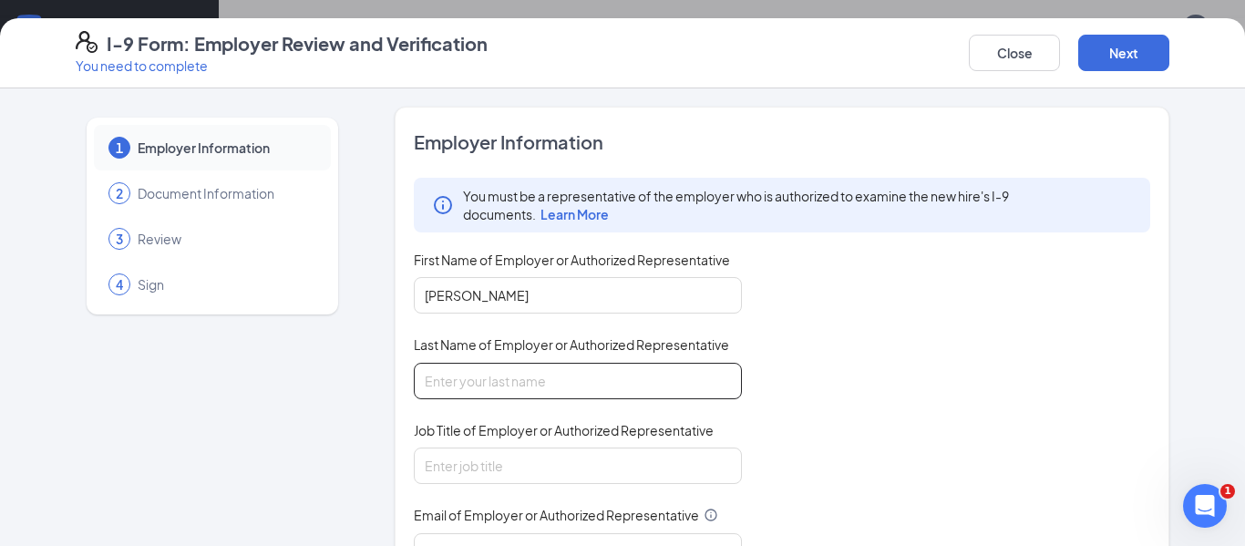
type input "Cobb"
type input "02798@chick-fil-A.com"
type input "3183810626"
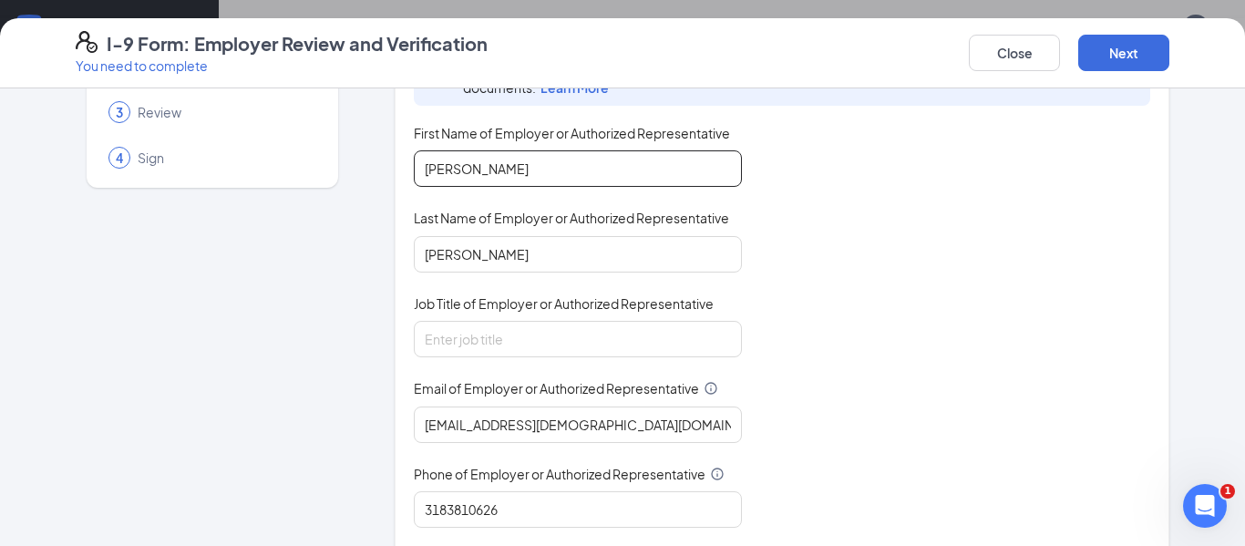
scroll to position [167, 0]
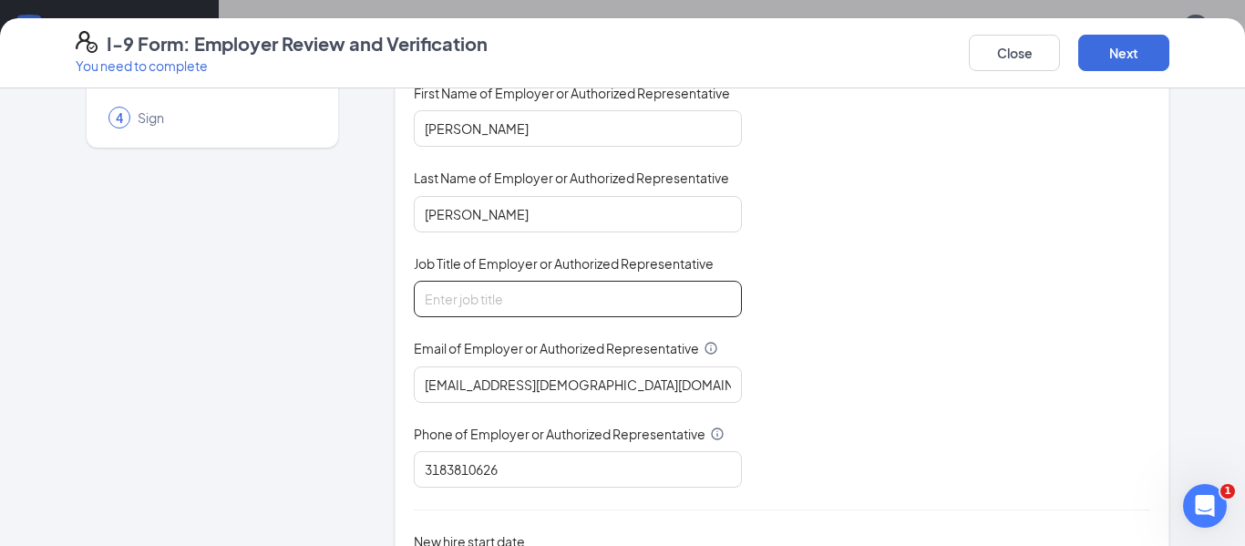
click at [494, 294] on input "Job Title of Employer or Authorized Representative" at bounding box center [578, 299] width 328 height 36
type input "HR"
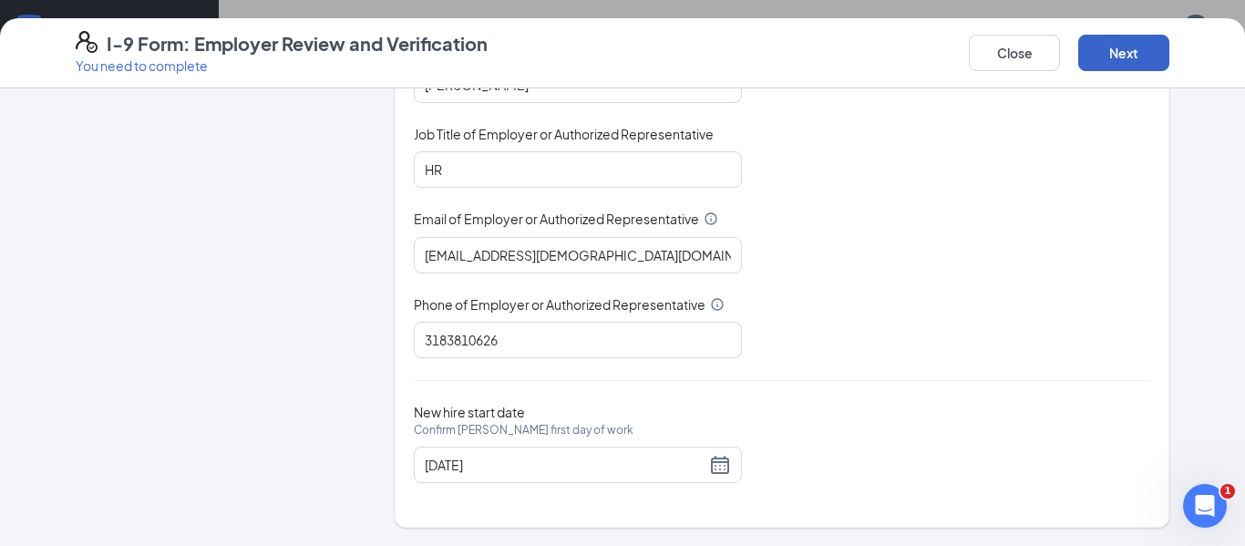
click at [1119, 46] on button "Next" at bounding box center [1123, 53] width 91 height 36
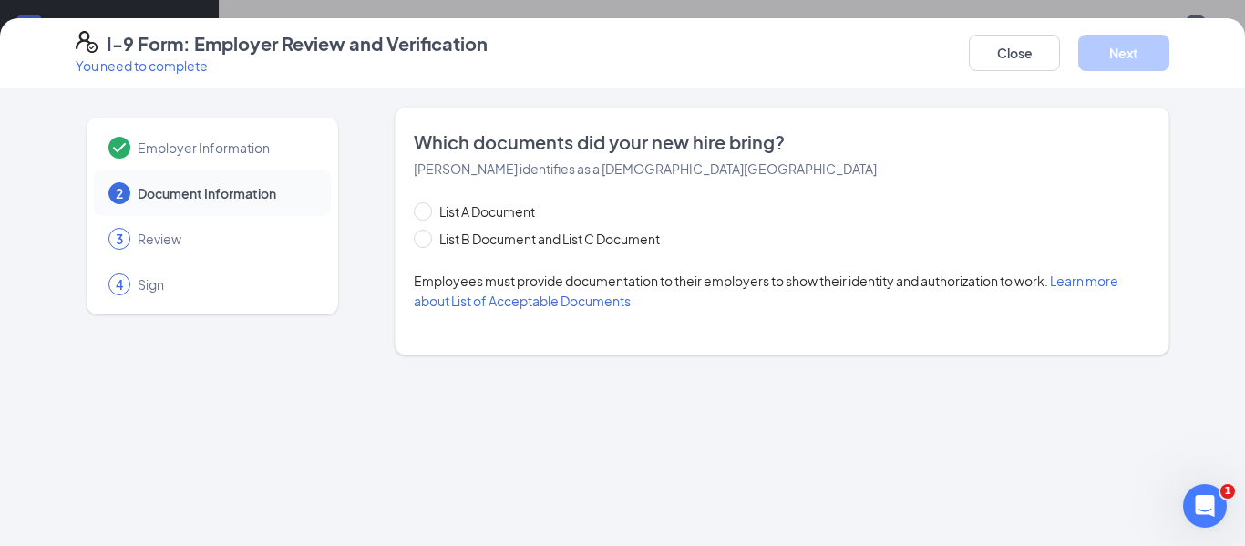
scroll to position [0, 0]
click at [435, 241] on span "List B Document and List C Document" at bounding box center [549, 239] width 235 height 20
click at [427, 241] on input "List B Document and List C Document" at bounding box center [420, 236] width 13 height 13
radio input "true"
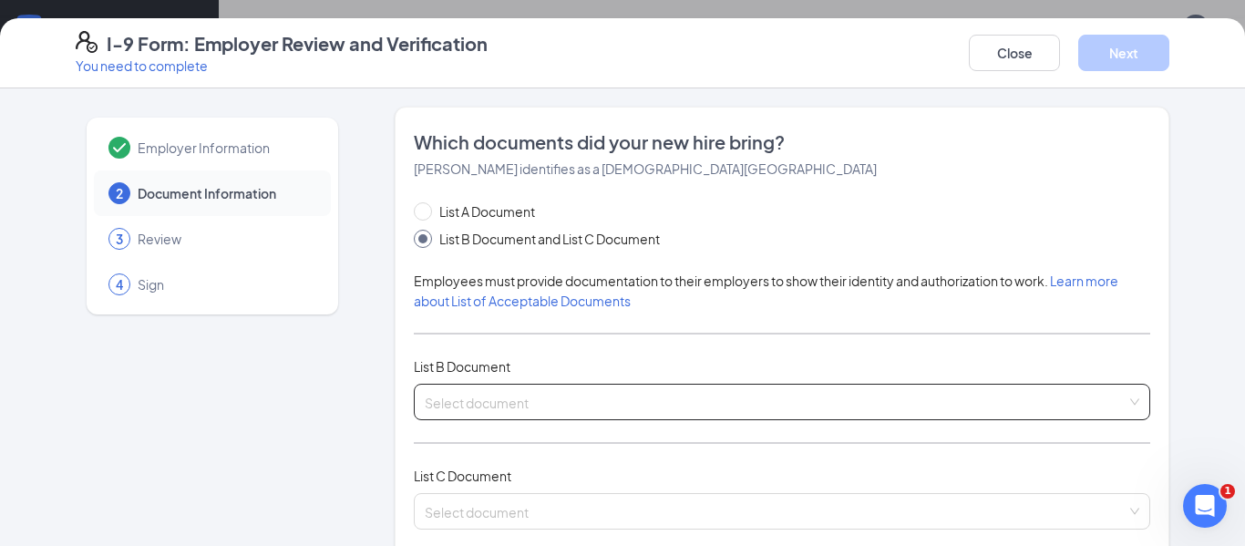
click at [495, 392] on input "search" at bounding box center [776, 398] width 702 height 27
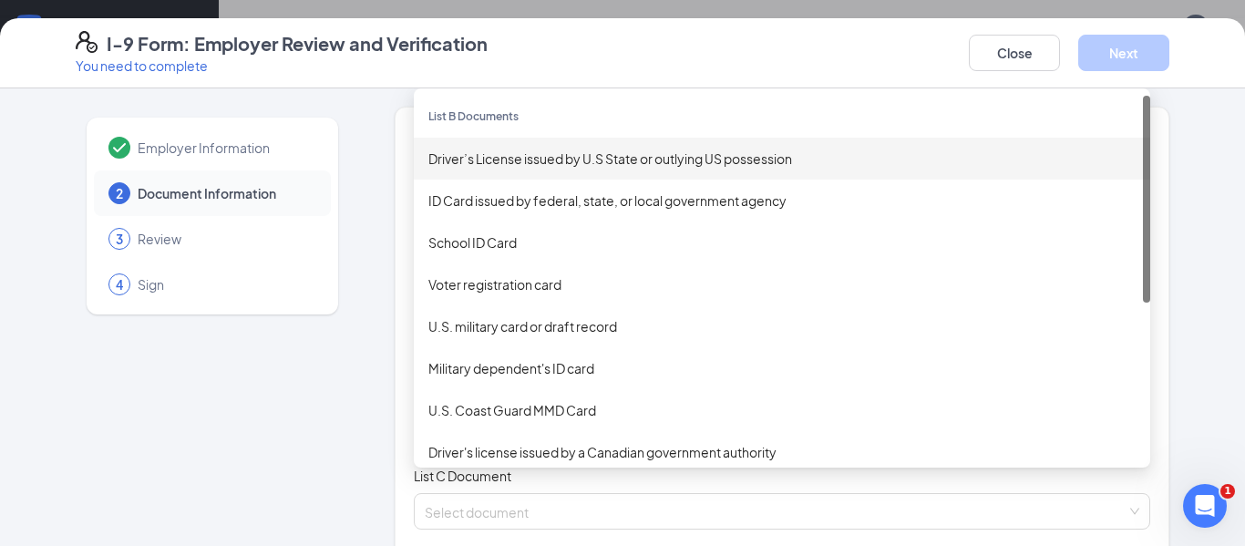
click at [518, 157] on div "Driver’s License issued by U.S State or outlying US possession" at bounding box center [781, 159] width 707 height 20
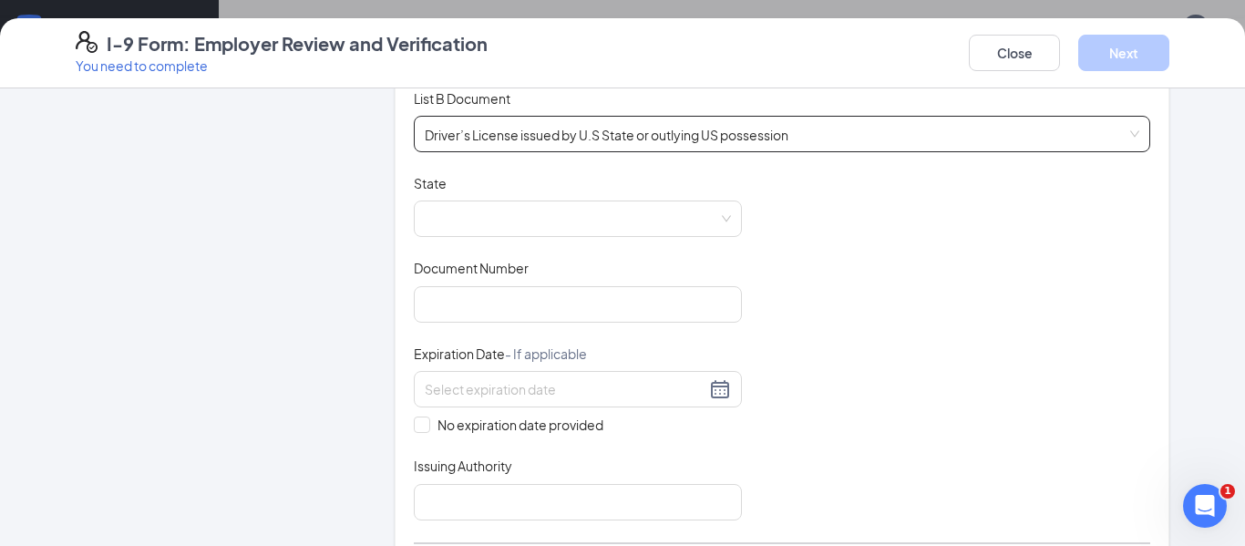
scroll to position [272, 0]
click at [533, 215] on span at bounding box center [578, 215] width 306 height 35
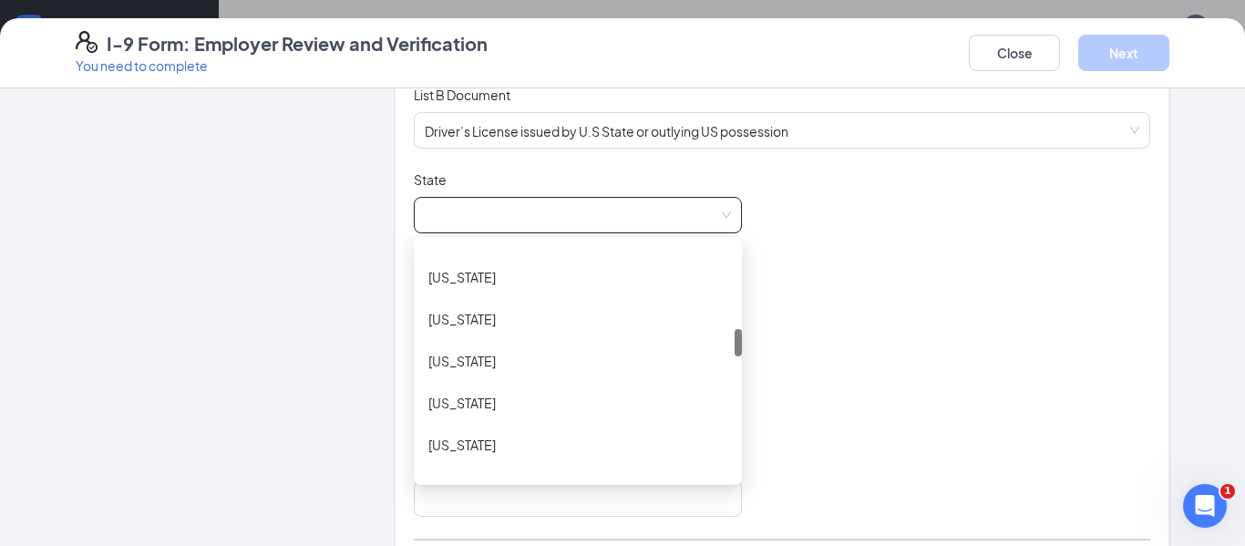
scroll to position [706, 0]
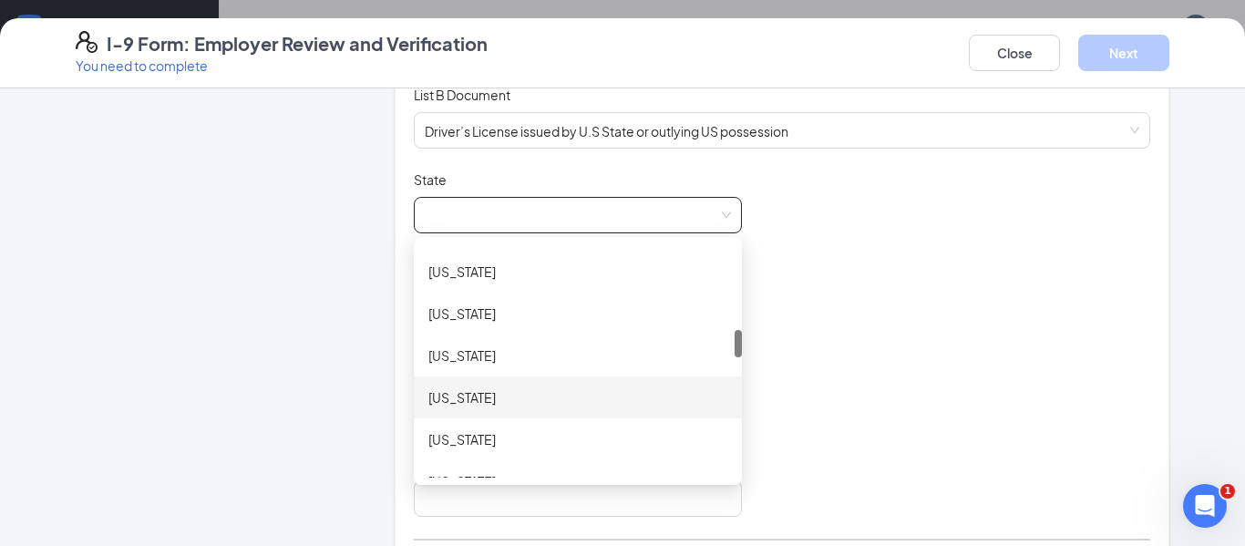
click at [462, 401] on div "Louisiana" at bounding box center [577, 397] width 299 height 20
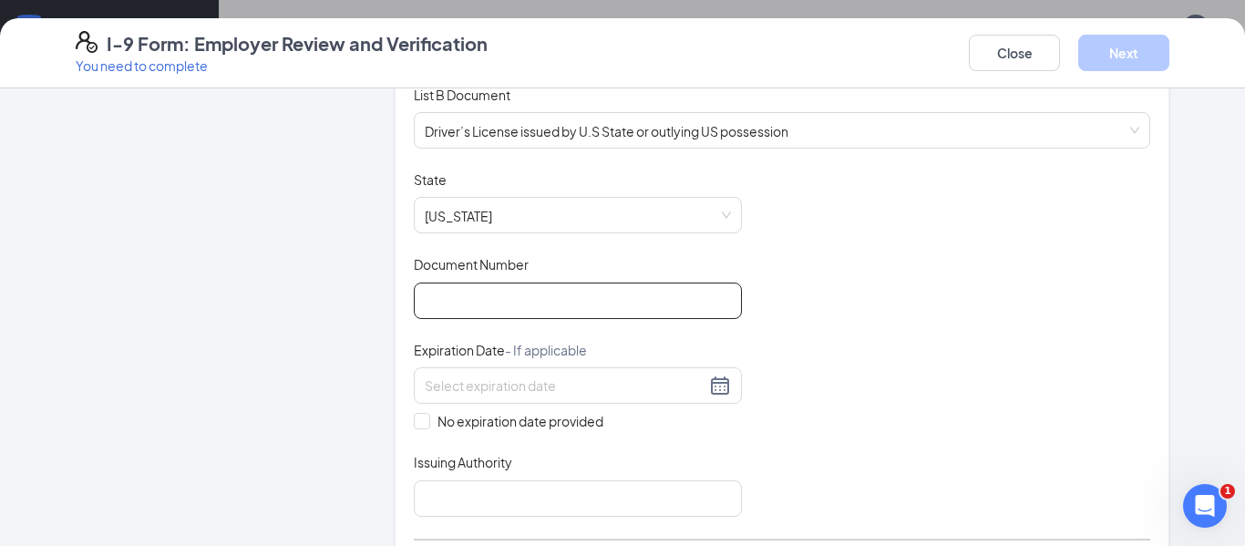
click at [442, 298] on input "Document Number" at bounding box center [578, 301] width 328 height 36
type input "013479765"
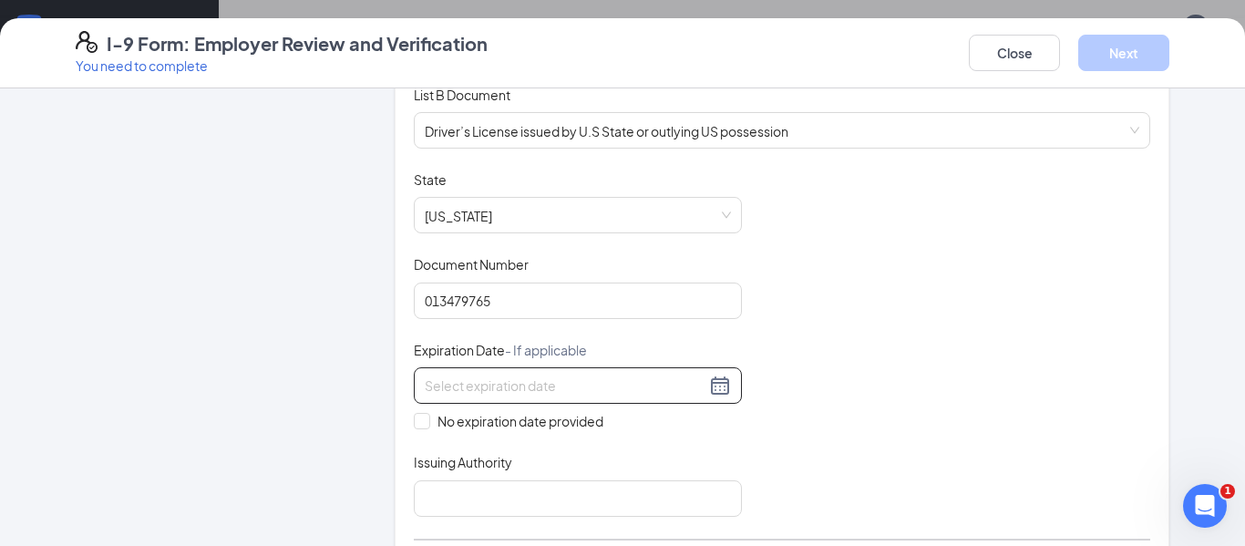
click at [435, 386] on input at bounding box center [565, 386] width 281 height 20
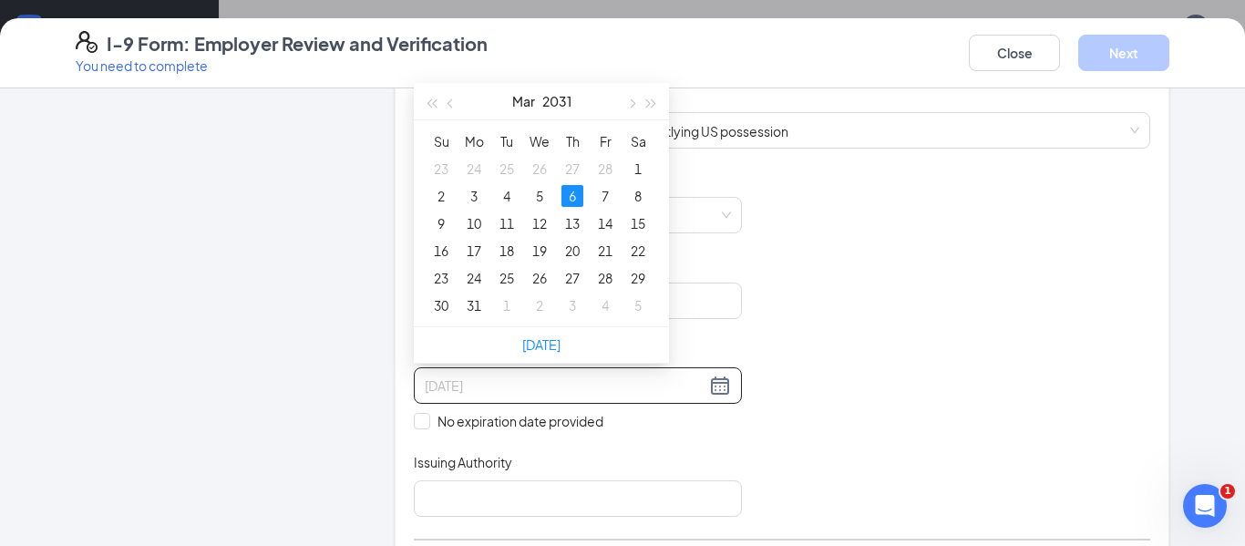
click at [571, 190] on div "6" at bounding box center [573, 196] width 22 height 22
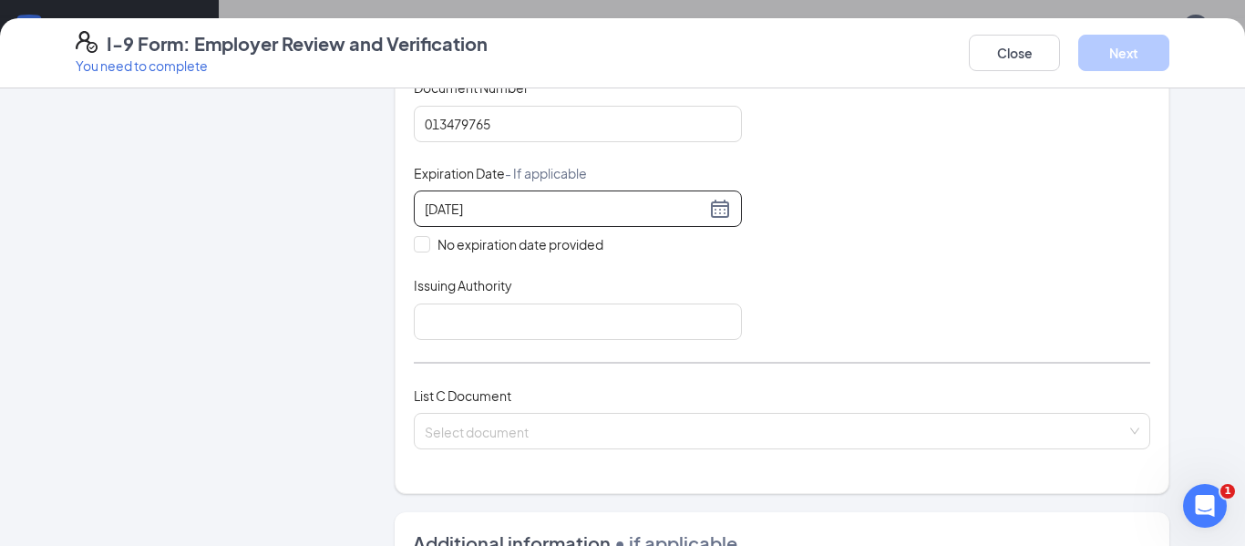
scroll to position [478, 0]
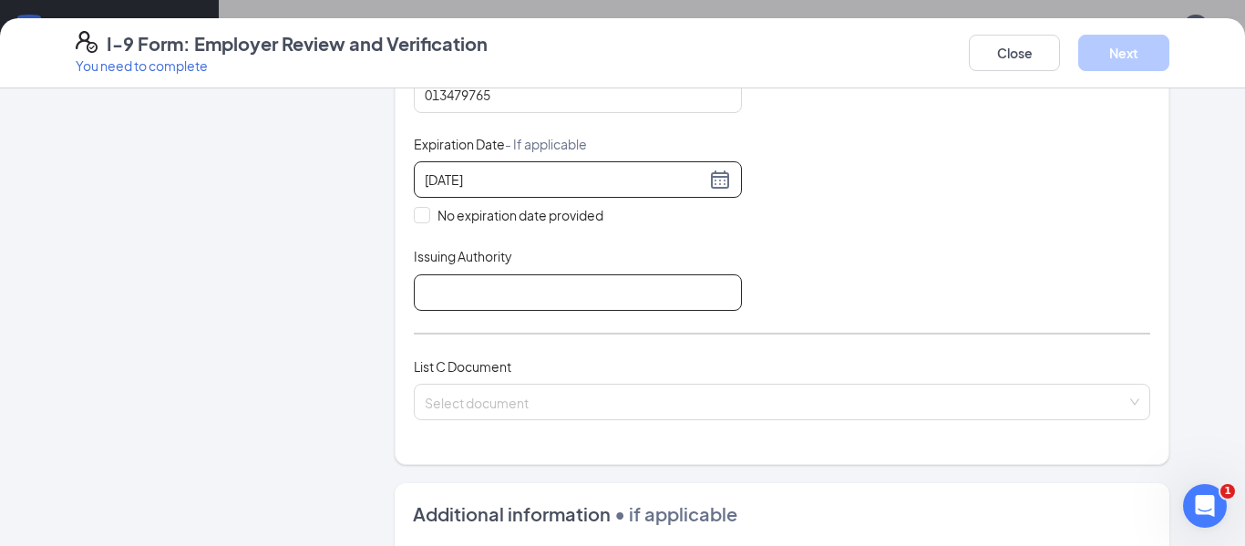
type input "03/06/2031"
click at [562, 288] on input "Issuing Authority" at bounding box center [578, 292] width 328 height 36
type input "LOUISIANA"
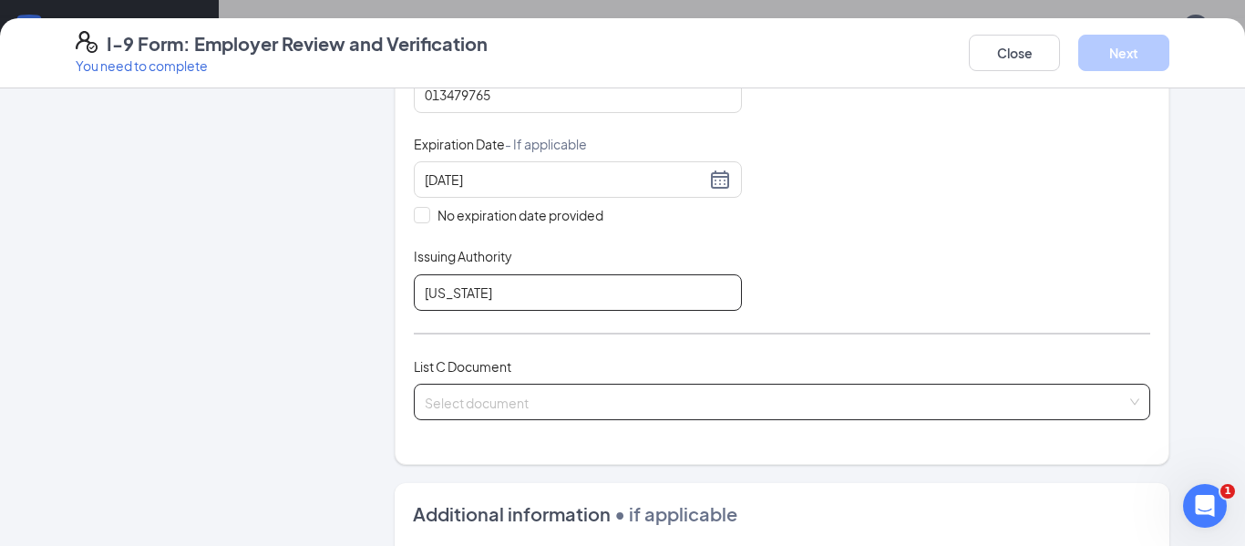
click at [488, 417] on span at bounding box center [776, 402] width 702 height 35
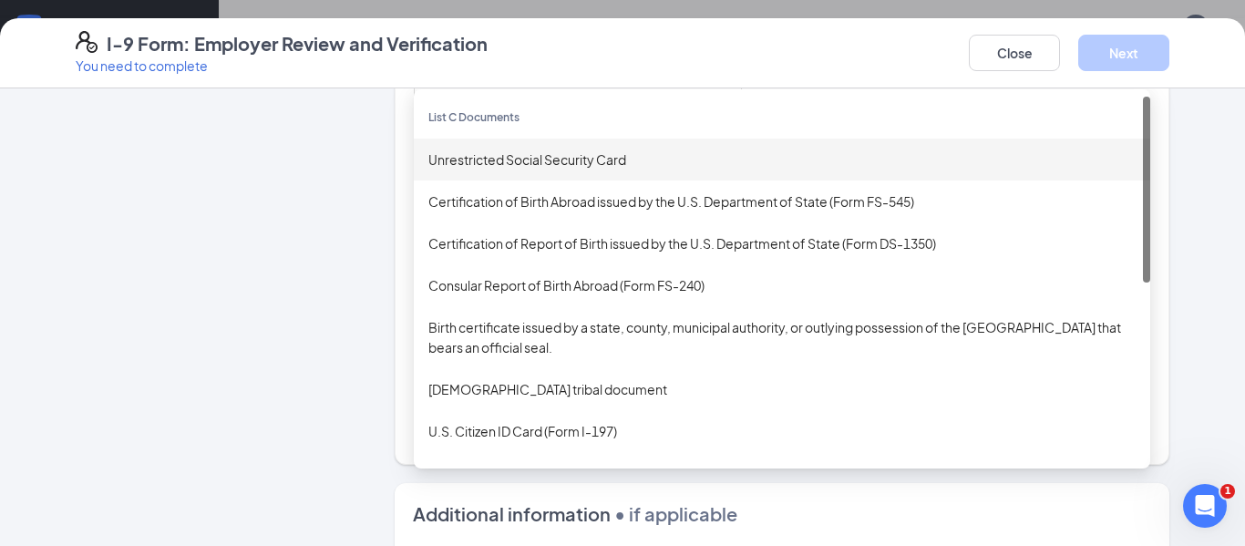
click at [486, 170] on div "Unrestricted Social Security Card" at bounding box center [782, 160] width 737 height 42
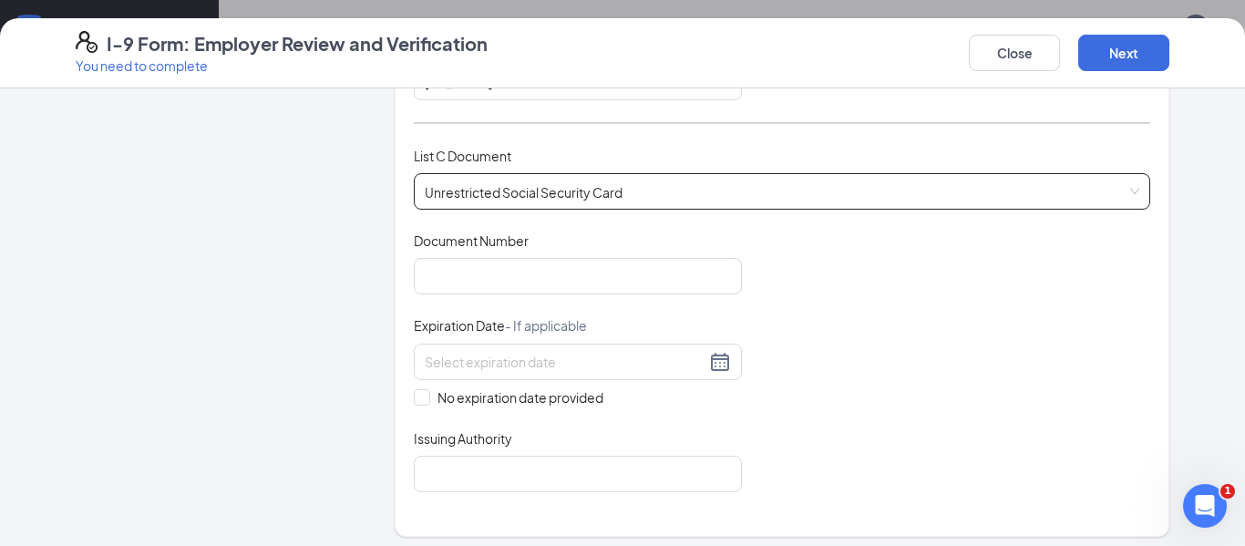
scroll to position [689, 0]
click at [452, 277] on input "Document Number" at bounding box center [578, 275] width 328 height 36
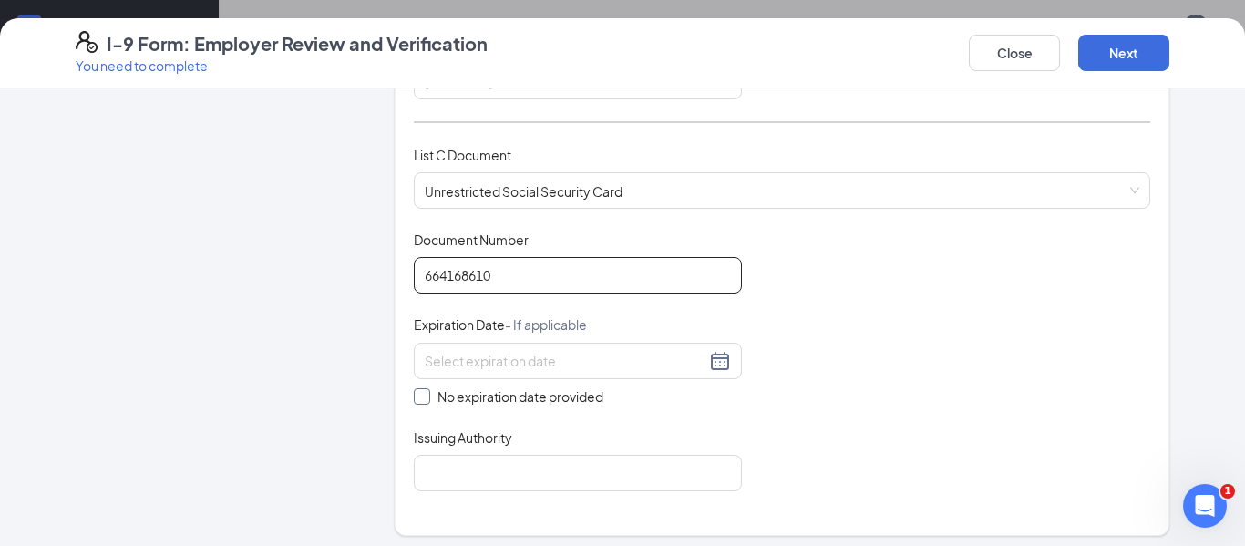
type input "664168610"
click at [428, 399] on span at bounding box center [422, 396] width 16 height 16
click at [427, 399] on input "No expiration date provided" at bounding box center [420, 394] width 13 height 13
checkbox input "true"
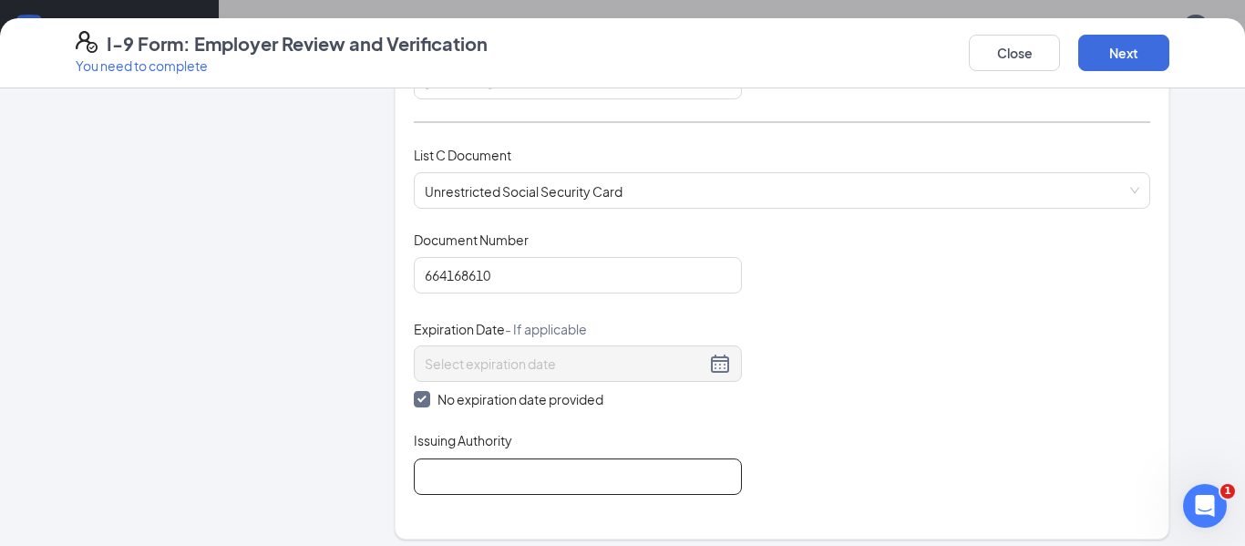
click at [456, 479] on input "Issuing Authority" at bounding box center [578, 477] width 328 height 36
type input "SSA"
click at [1121, 51] on button "Next" at bounding box center [1123, 53] width 91 height 36
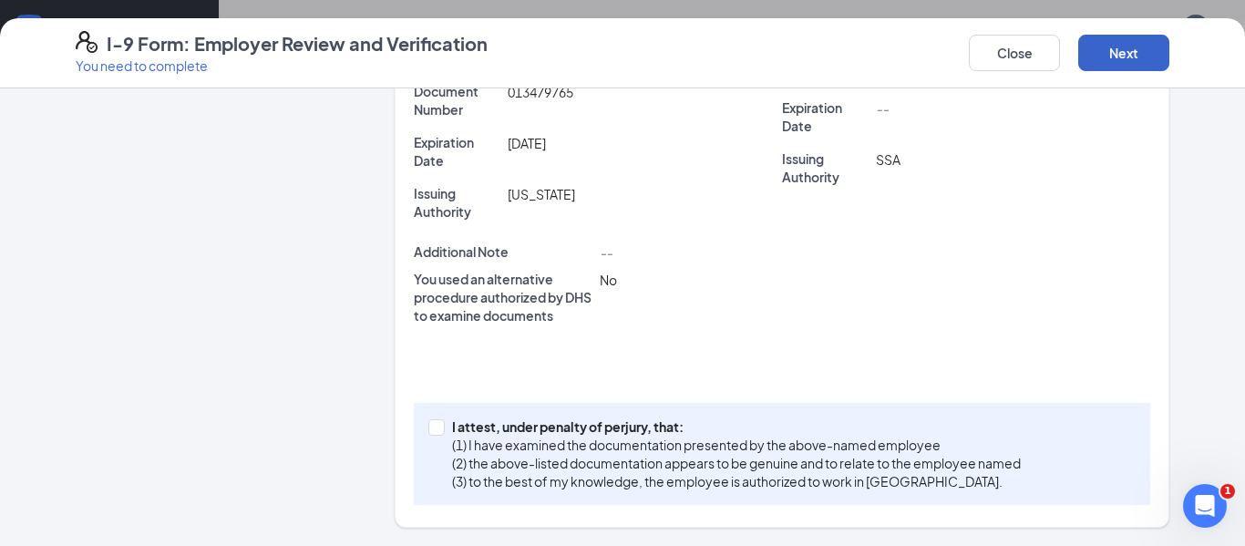
scroll to position [590, 0]
click at [446, 419] on span "I attest, under penalty of perjury, that: (1) I have examined the documentation…" at bounding box center [736, 453] width 583 height 73
click at [441, 419] on input "I attest, under penalty of perjury, that: (1) I have examined the documentation…" at bounding box center [434, 425] width 13 height 13
checkbox input "true"
click at [1148, 49] on button "Next" at bounding box center [1123, 53] width 91 height 36
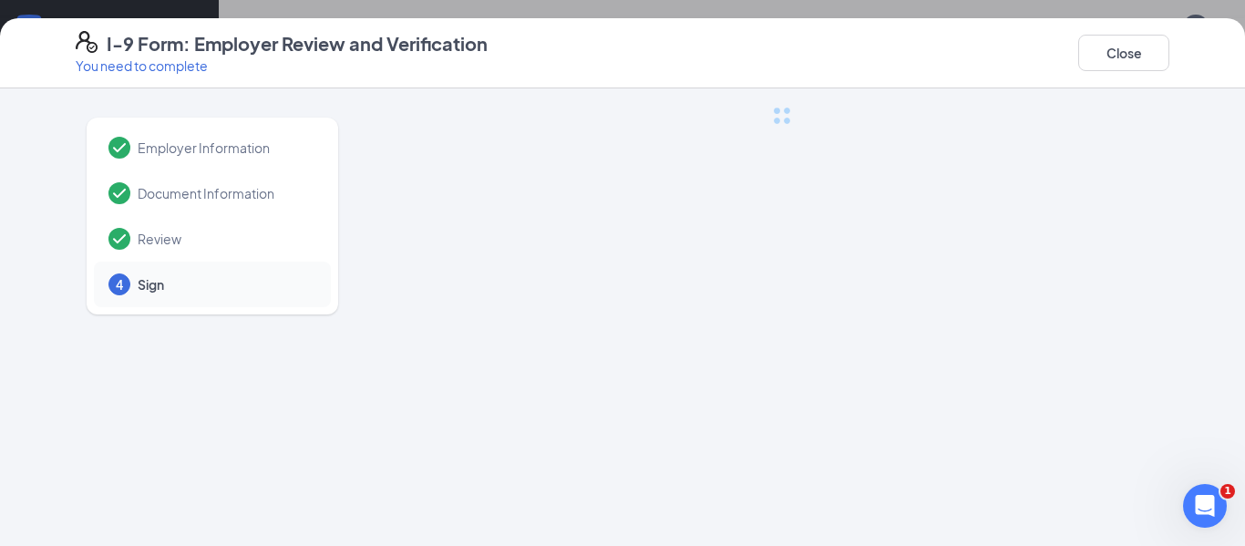
scroll to position [0, 0]
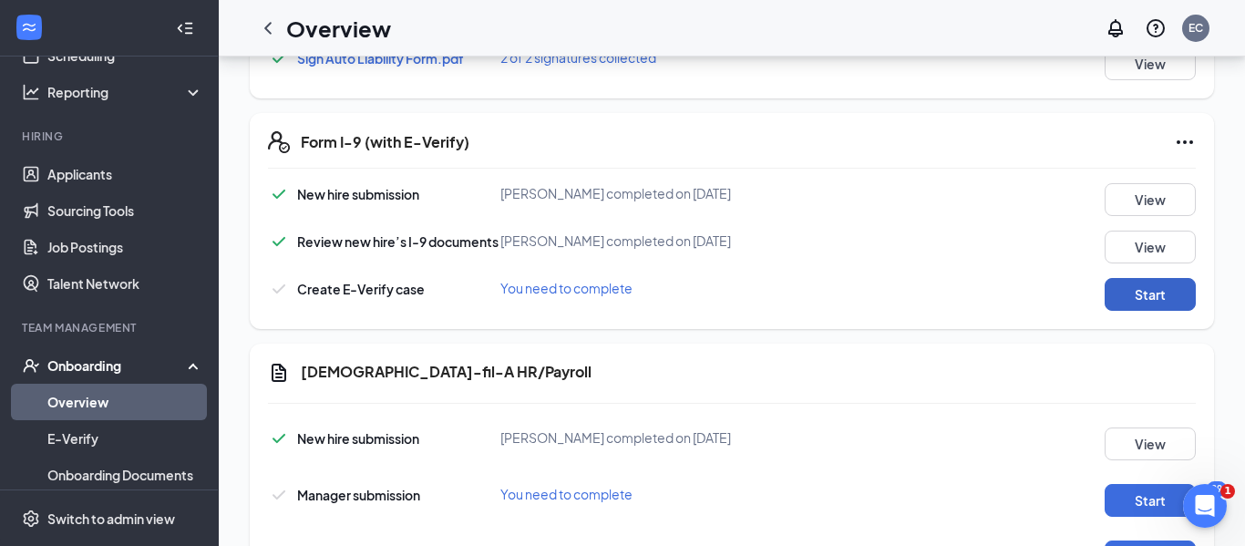
click at [1174, 294] on button "Start" at bounding box center [1150, 294] width 91 height 33
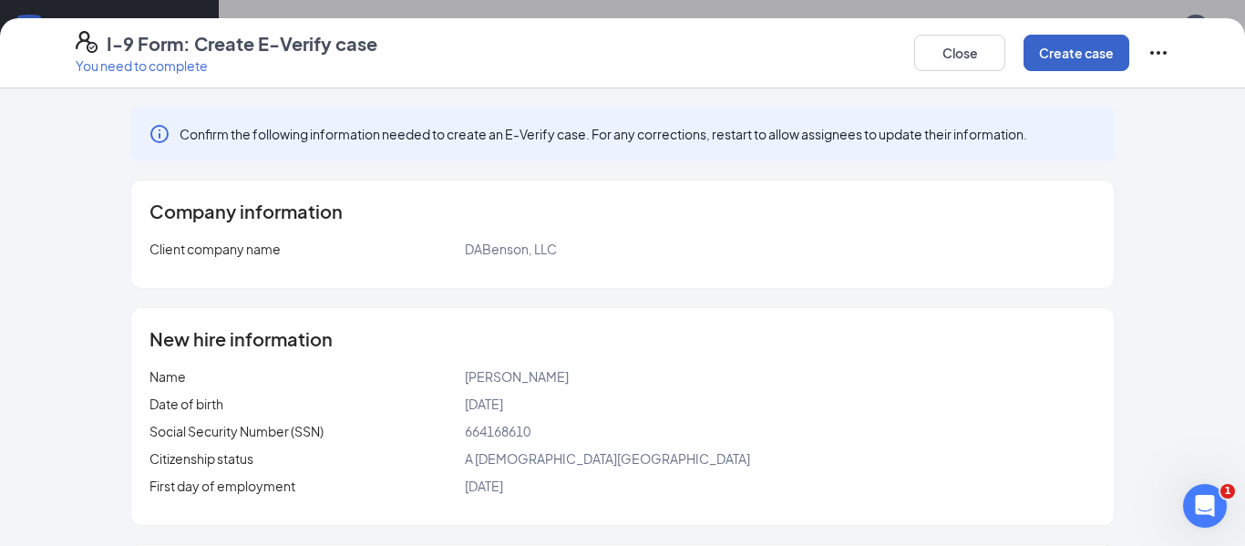
click at [1085, 45] on button "Create case" at bounding box center [1077, 53] width 106 height 36
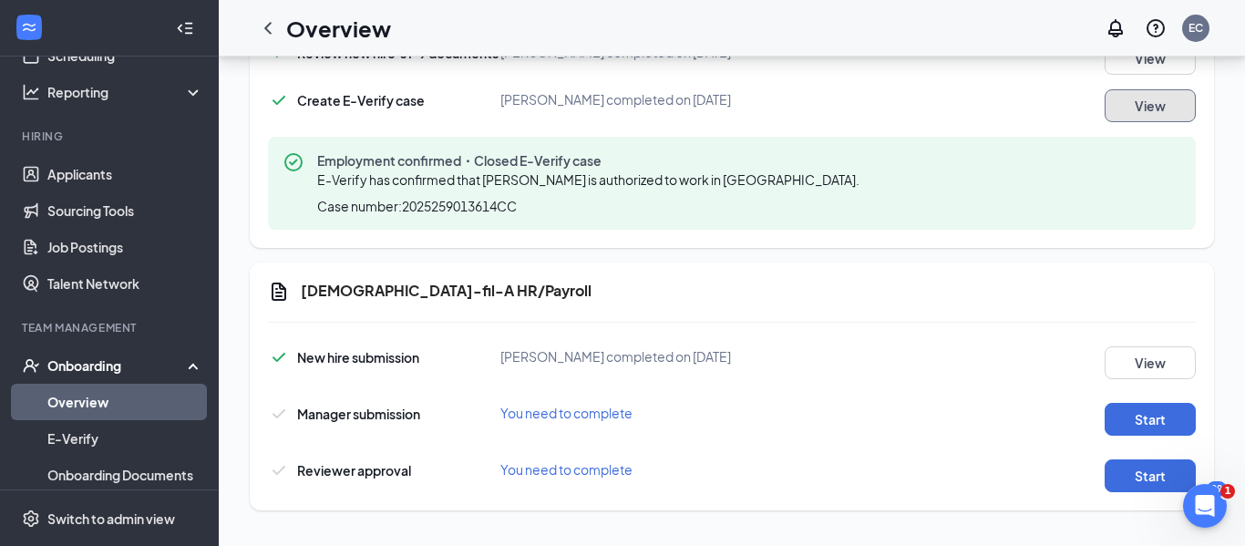
scroll to position [1084, 0]
click at [1146, 415] on button "Start" at bounding box center [1150, 418] width 91 height 33
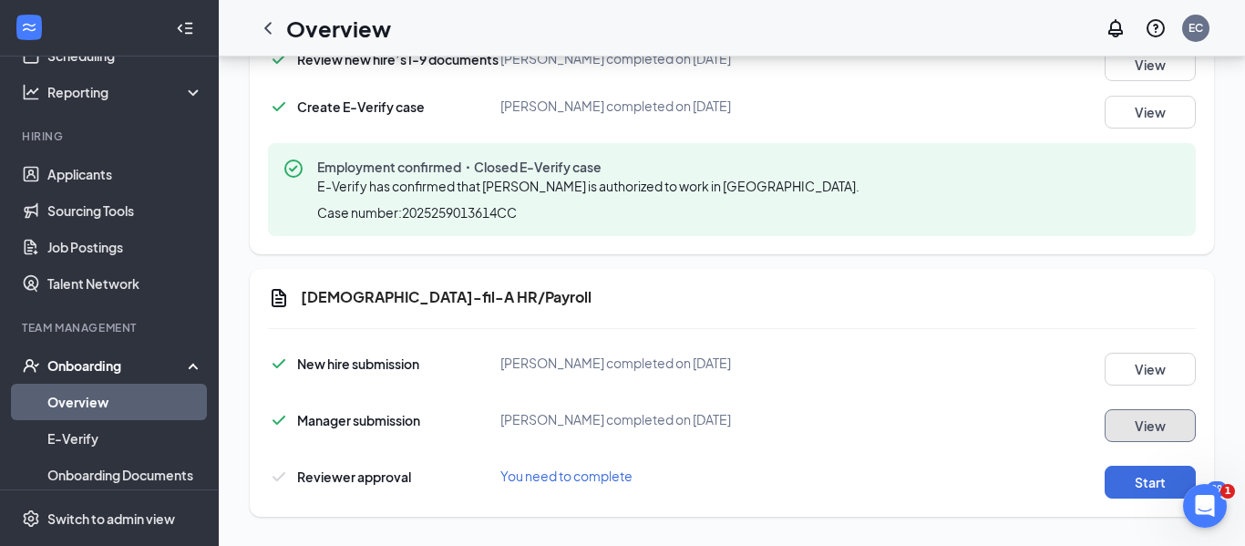
scroll to position [1091, 0]
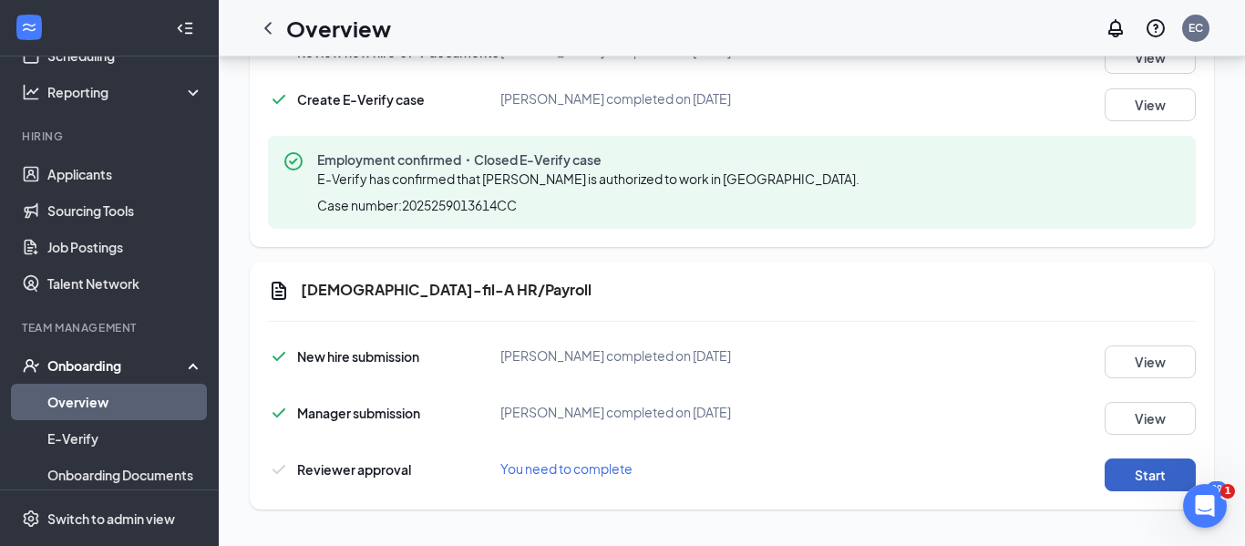
click at [1127, 466] on button "Start" at bounding box center [1150, 475] width 91 height 33
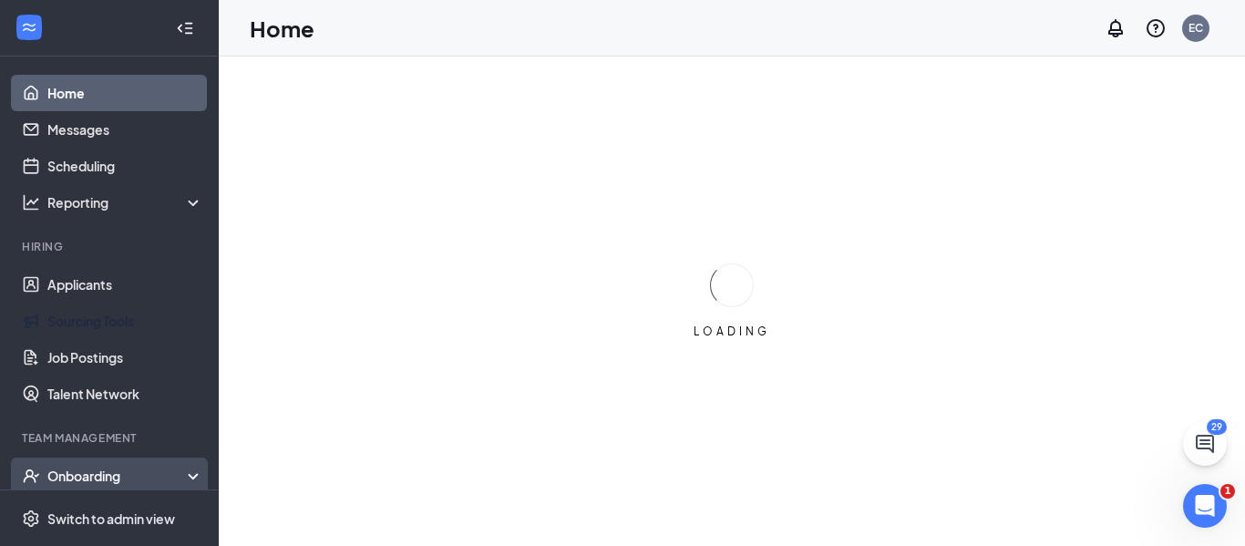
scroll to position [121, 0]
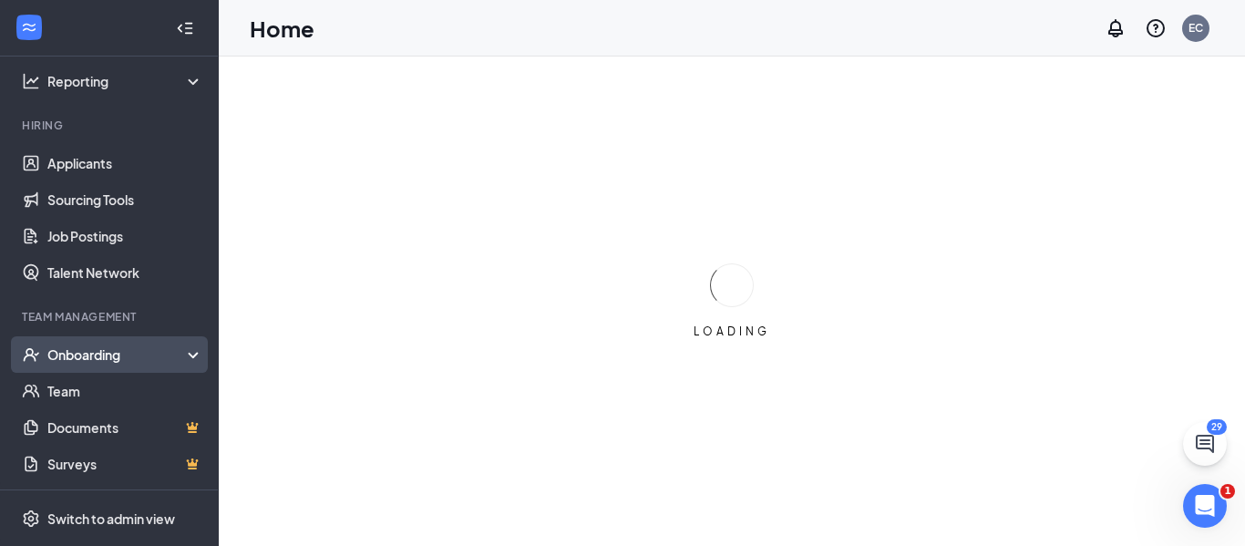
click at [119, 356] on div "Onboarding" at bounding box center [117, 354] width 140 height 18
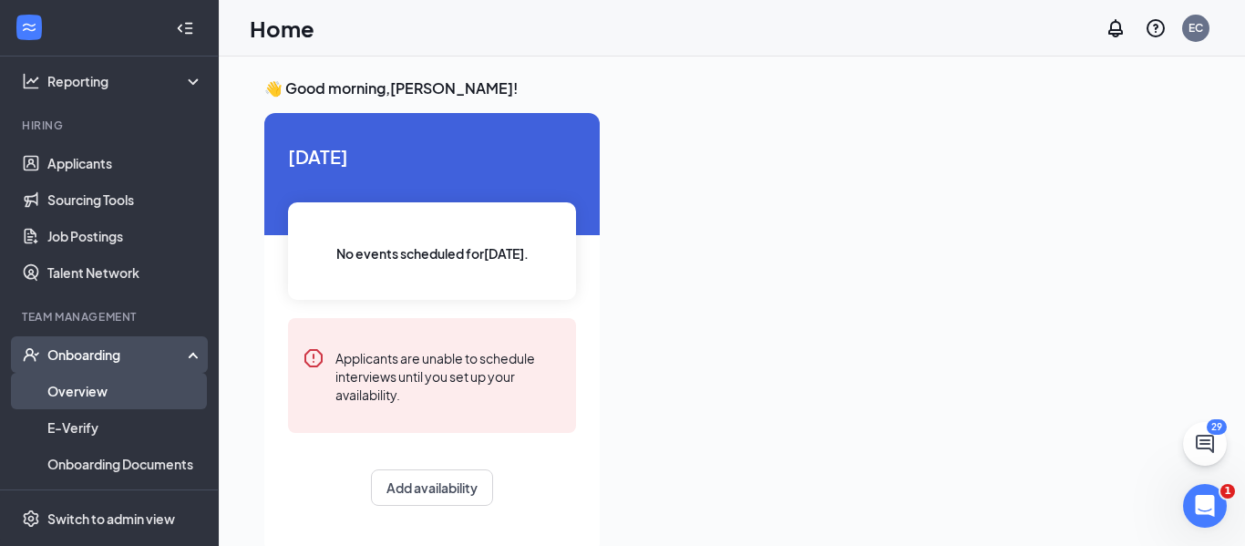
click at [87, 391] on link "Overview" at bounding box center [125, 391] width 156 height 36
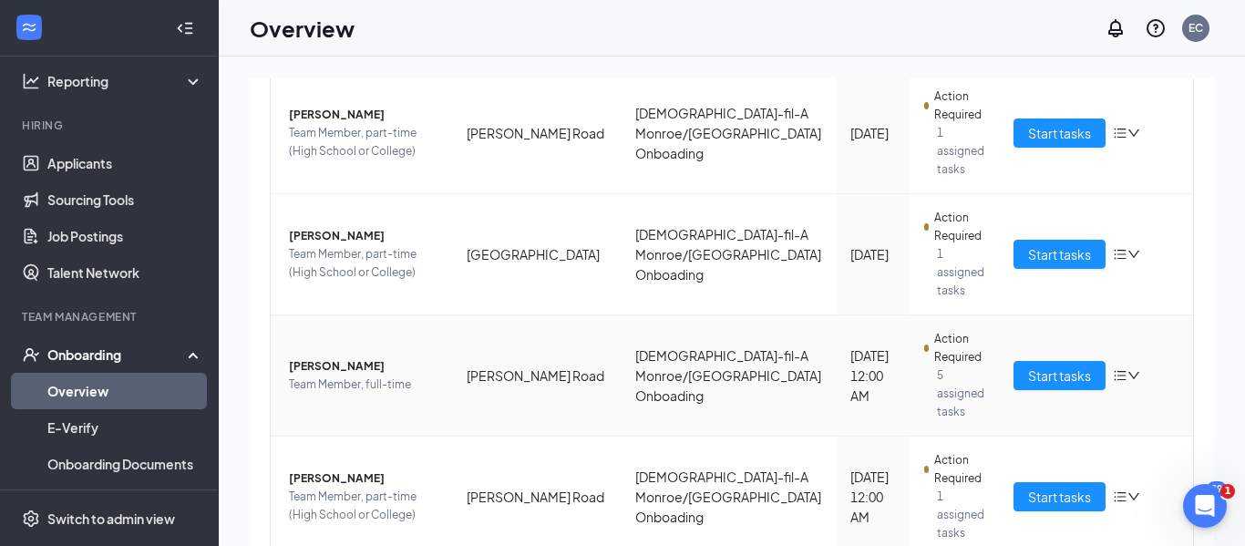
scroll to position [771, 0]
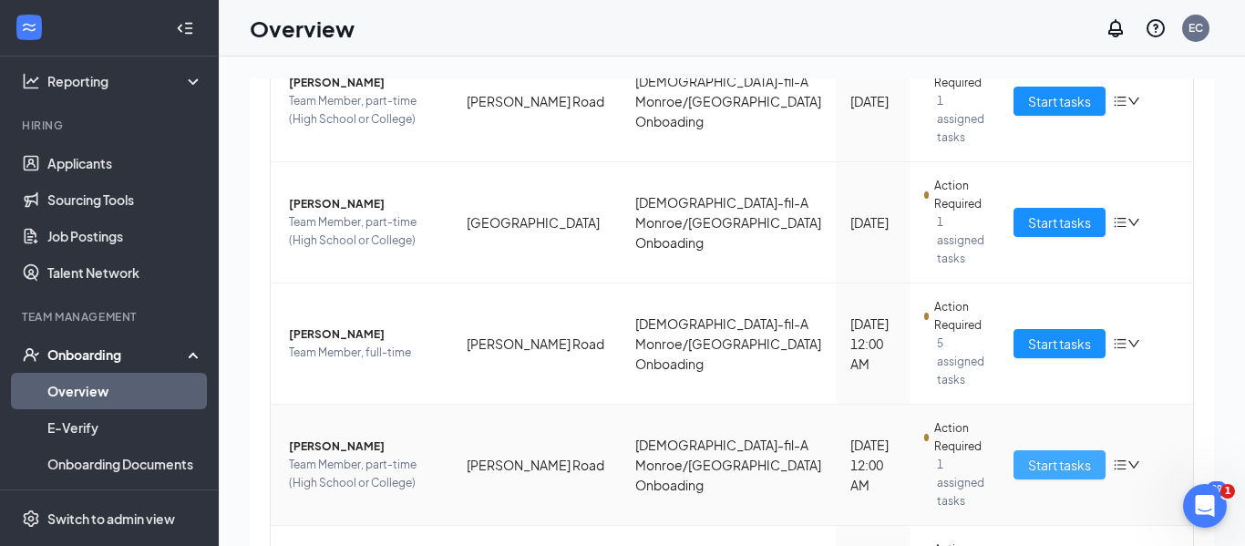
click at [1028, 455] on span "Start tasks" at bounding box center [1059, 465] width 63 height 20
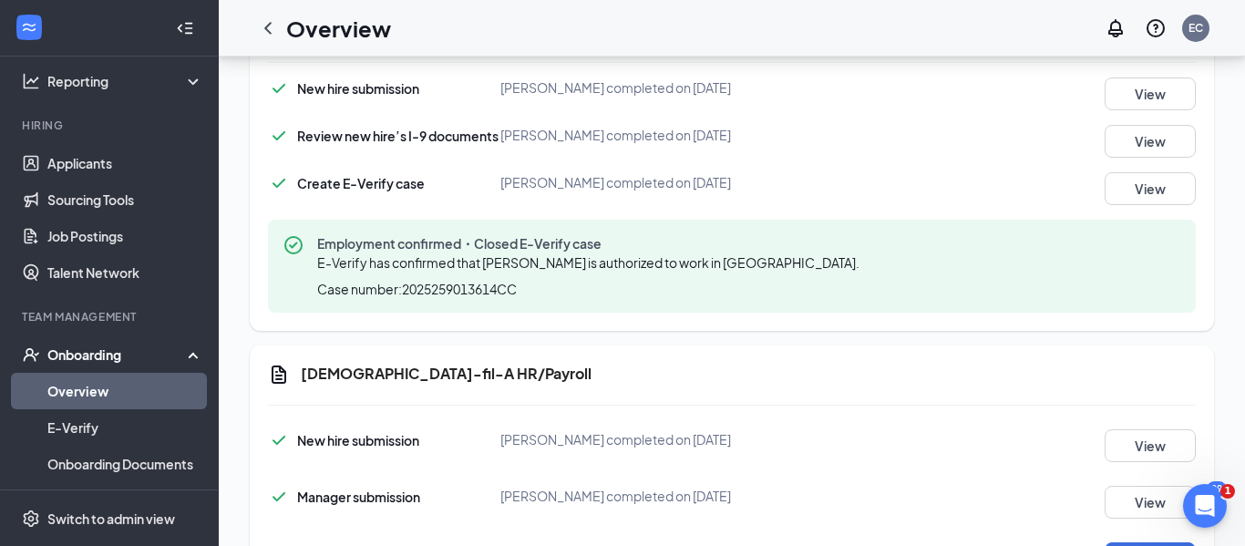
scroll to position [1091, 0]
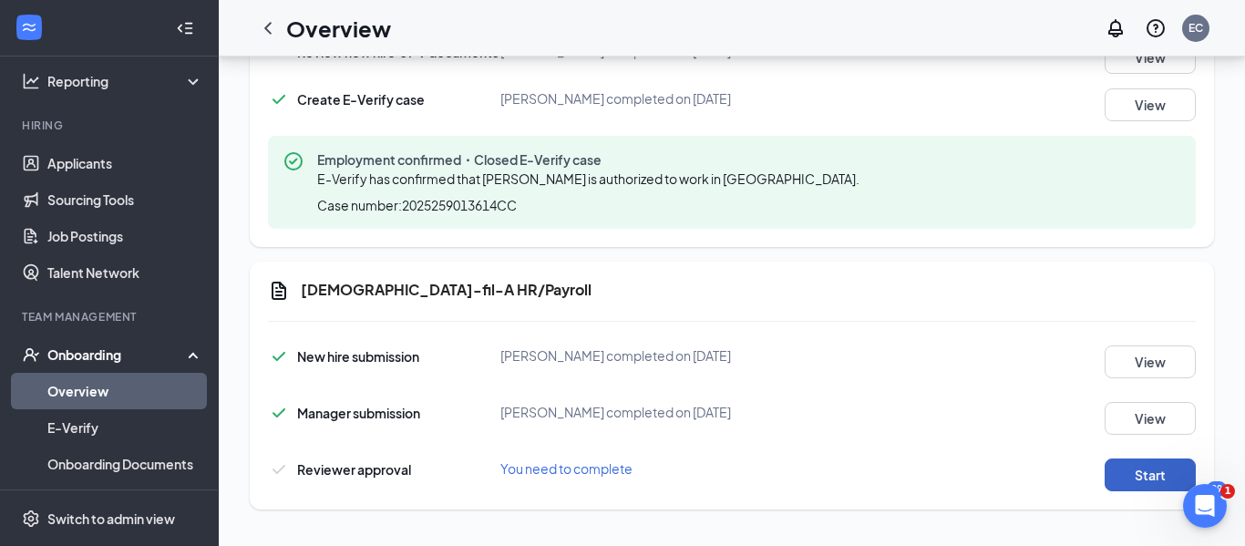
click at [1127, 474] on button "Start" at bounding box center [1150, 475] width 91 height 33
